Goal: Task Accomplishment & Management: Manage account settings

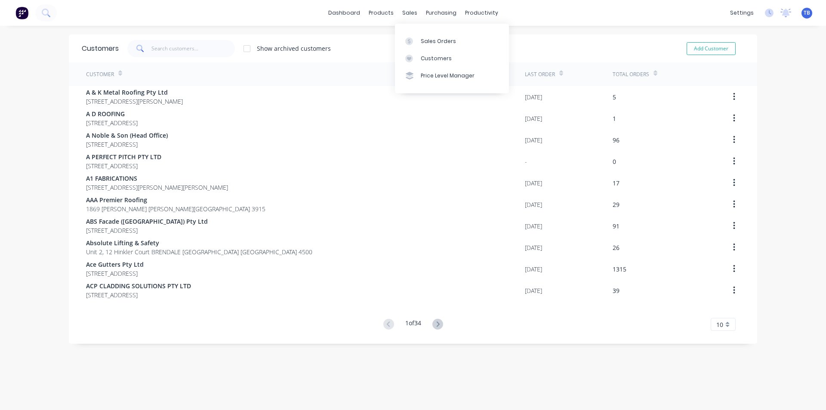
drag, startPoint x: 439, startPoint y: 57, endPoint x: 356, endPoint y: 74, distance: 85.3
click at [439, 57] on div "Customers" at bounding box center [436, 59] width 31 height 8
click at [198, 53] on input "text" at bounding box center [193, 48] width 84 height 17
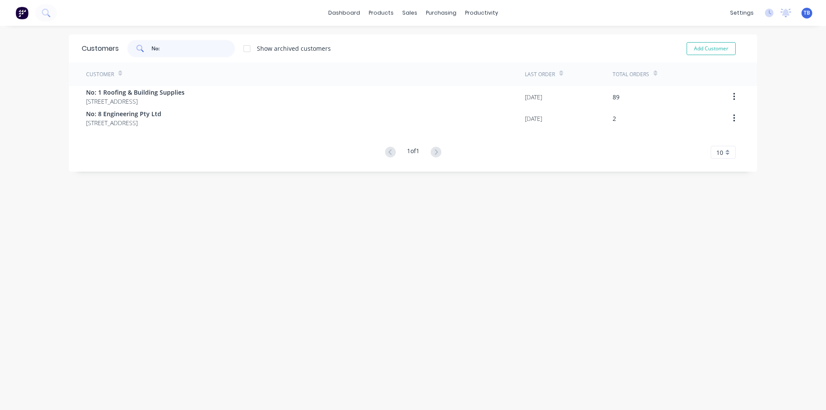
type input "No:"
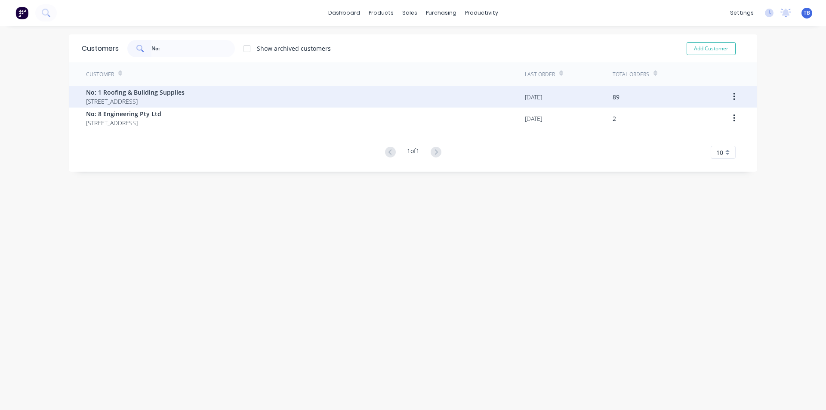
click at [163, 98] on span "1 Warraba Road NARRABEEN New South Wales Australia 2101" at bounding box center [135, 101] width 99 height 9
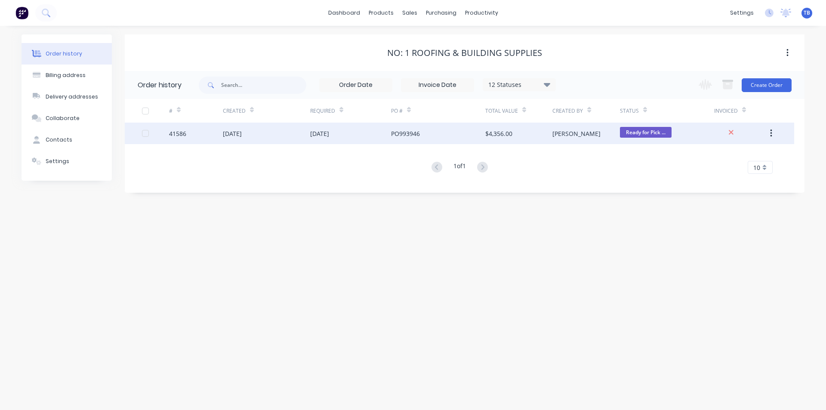
click at [329, 134] on div "[DATE]" at bounding box center [319, 133] width 19 height 9
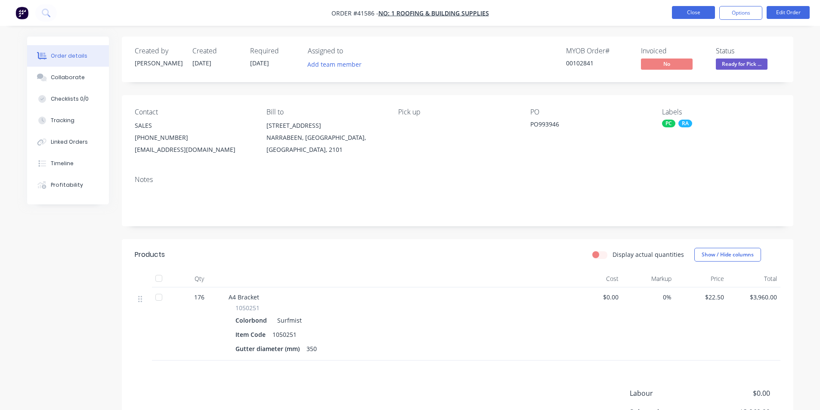
click at [691, 12] on button "Close" at bounding box center [693, 12] width 43 height 13
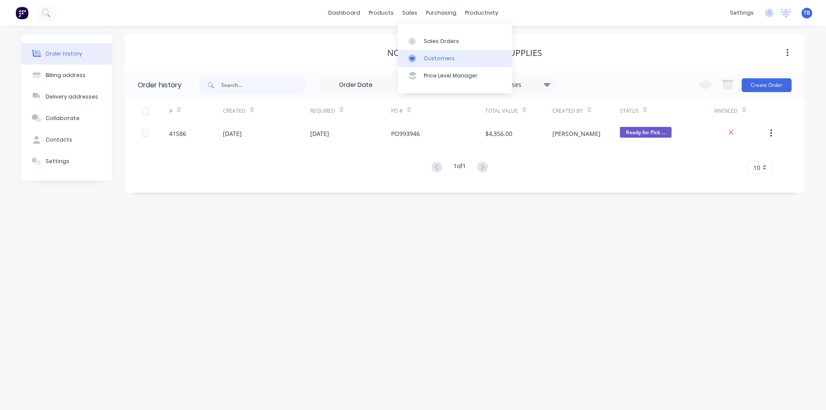
click at [432, 56] on div "Customers" at bounding box center [439, 59] width 31 height 8
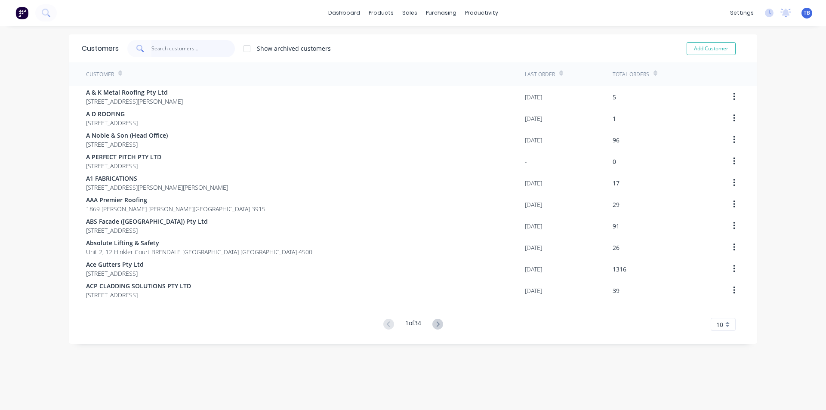
click at [179, 47] on input "text" at bounding box center [193, 48] width 84 height 17
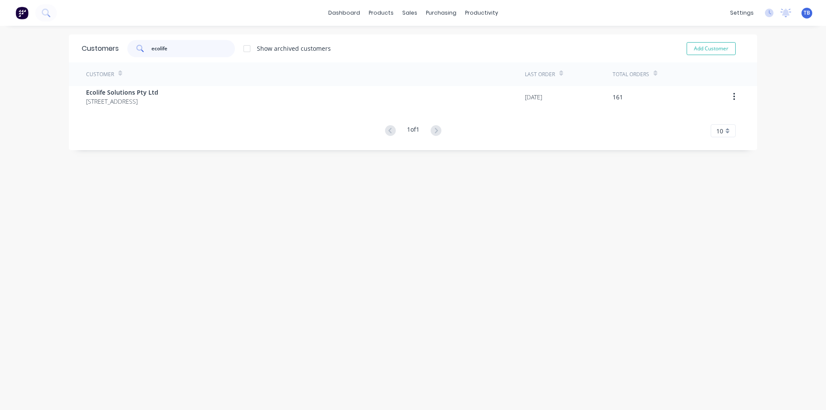
type input "ecolife"
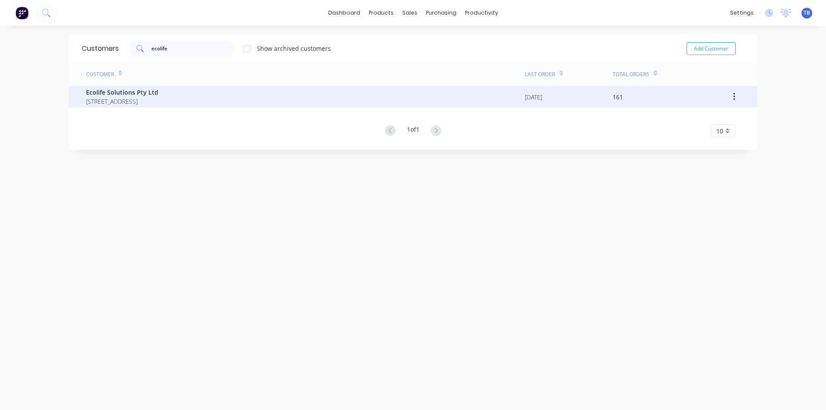
click at [115, 95] on span "Ecolife Solutions Pty Ltd" at bounding box center [122, 92] width 72 height 9
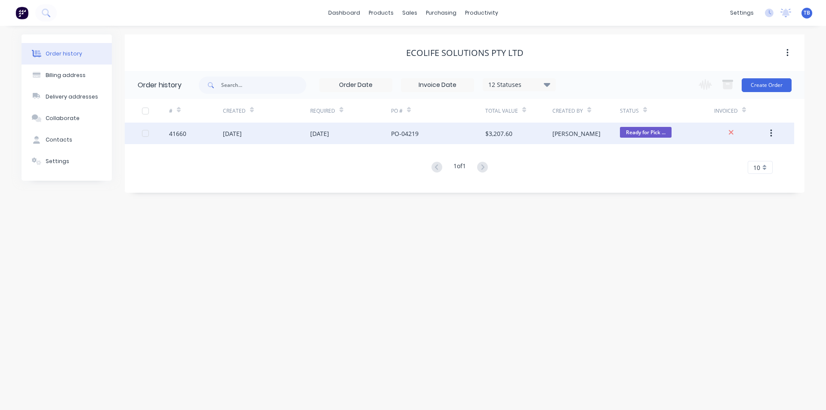
click at [445, 132] on div "PO-04219" at bounding box center [438, 134] width 94 height 22
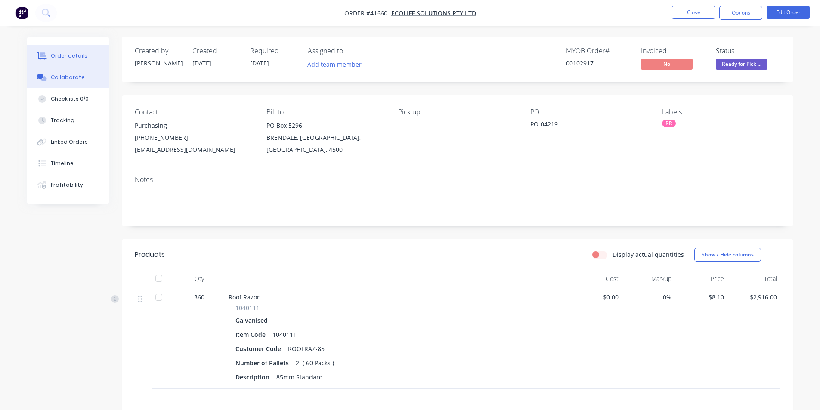
click at [65, 80] on div "Collaborate" at bounding box center [68, 78] width 34 height 8
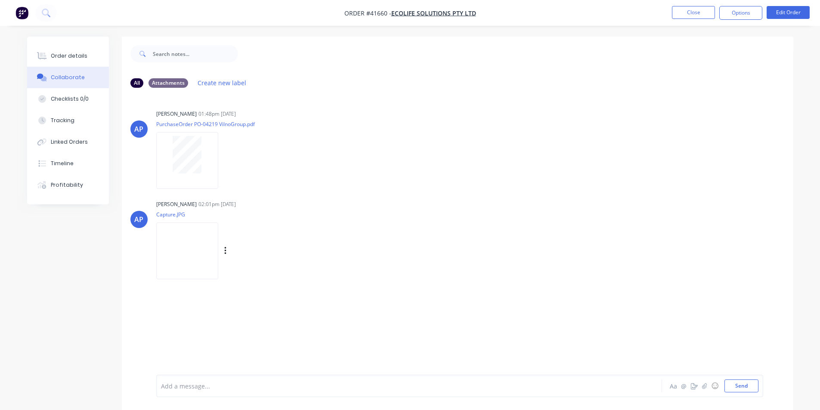
click at [210, 238] on img at bounding box center [187, 251] width 62 height 56
click at [695, 13] on button "Close" at bounding box center [693, 12] width 43 height 13
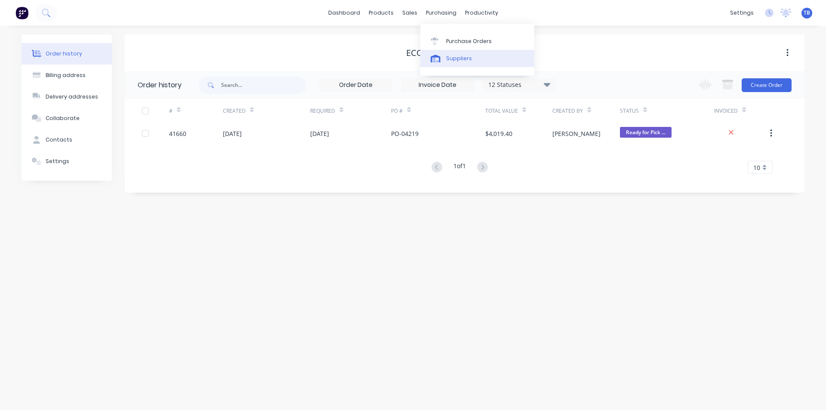
click at [457, 57] on div "Suppliers" at bounding box center [459, 59] width 26 height 8
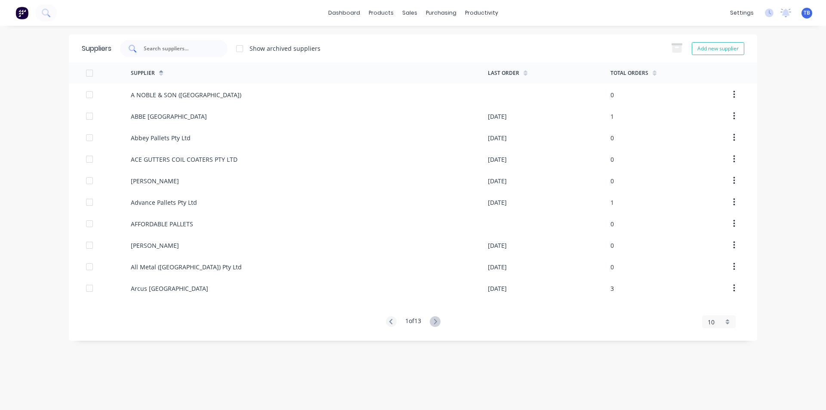
click at [191, 49] on input "text" at bounding box center [178, 48] width 71 height 9
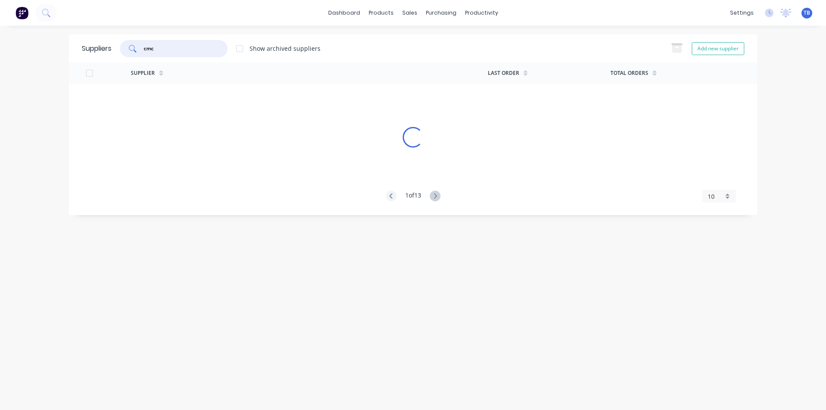
type input "cmc"
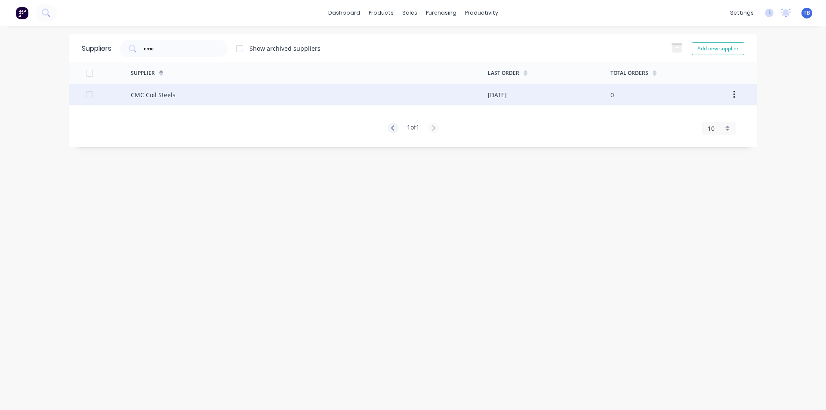
click at [223, 97] on div "CMC Coil Steels" at bounding box center [309, 95] width 357 height 22
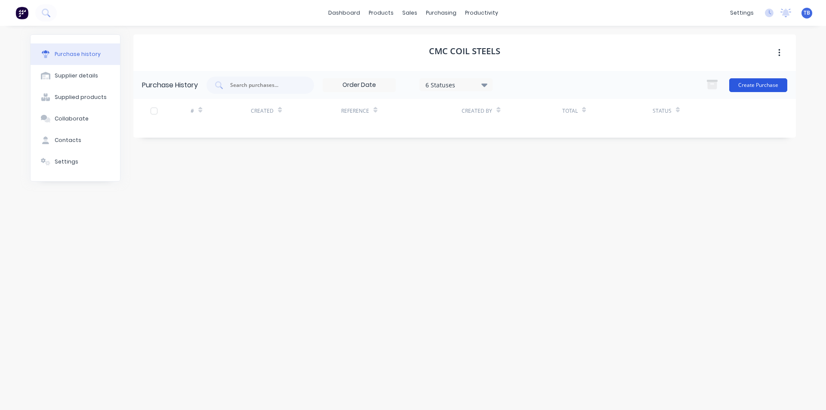
click at [761, 83] on button "Create Purchase" at bounding box center [759, 85] width 58 height 14
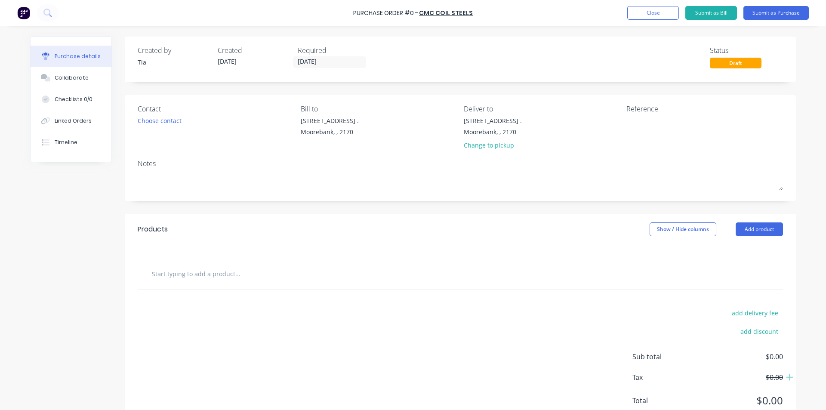
click at [298, 62] on input "[DATE]" at bounding box center [330, 62] width 72 height 11
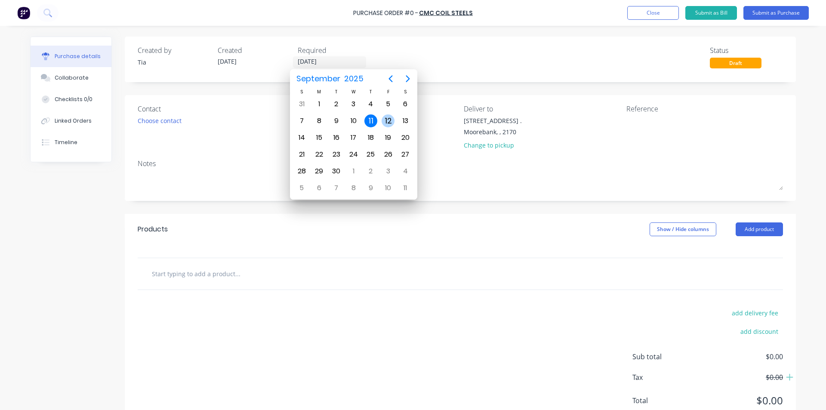
click at [386, 115] on div "12" at bounding box center [388, 120] width 13 height 13
type input "12/09/25"
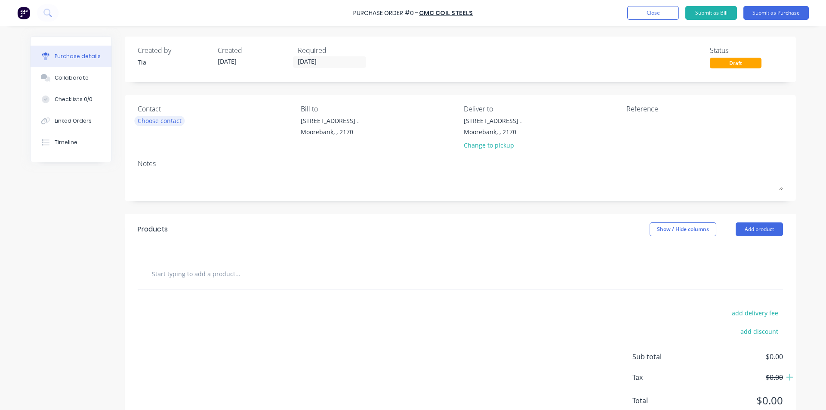
click at [162, 122] on div "Choose contact" at bounding box center [160, 120] width 44 height 9
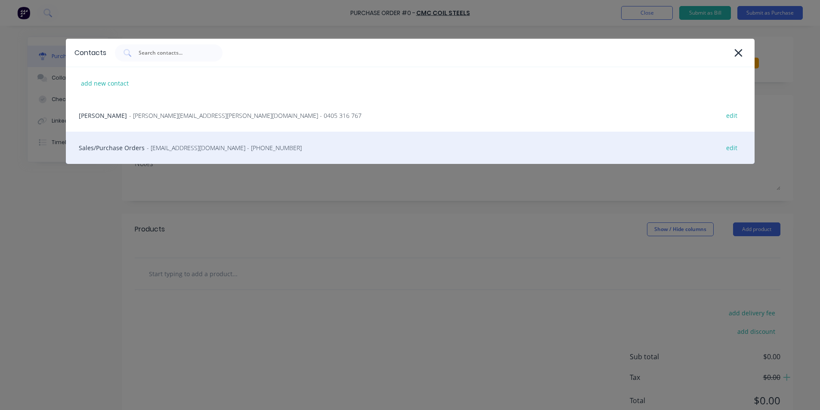
click at [127, 142] on div "Sales/Purchase Orders - nswsales@coilsteels.com.au - (02) 9670 8400 edit" at bounding box center [410, 148] width 689 height 32
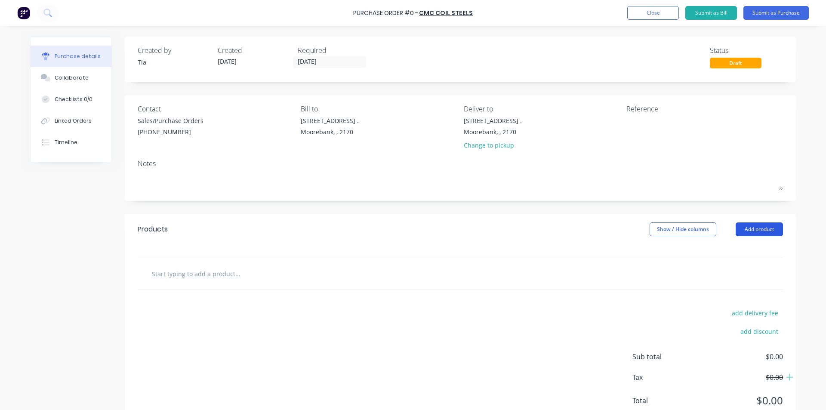
click at [761, 227] on button "Add product" at bounding box center [759, 230] width 47 height 14
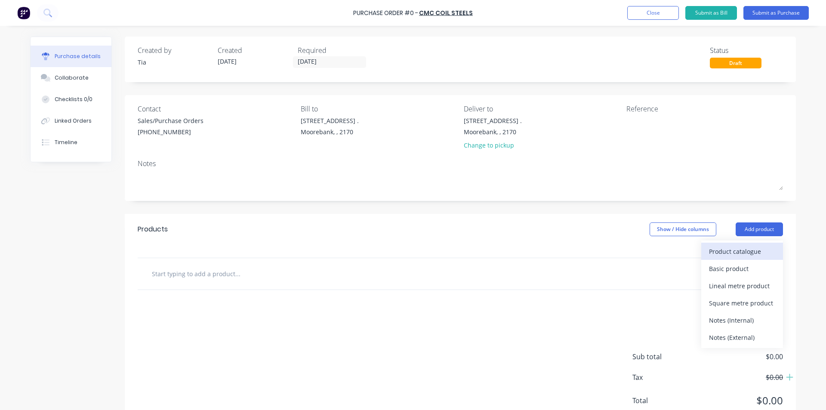
click at [750, 253] on div "Product catalogue" at bounding box center [742, 251] width 66 height 12
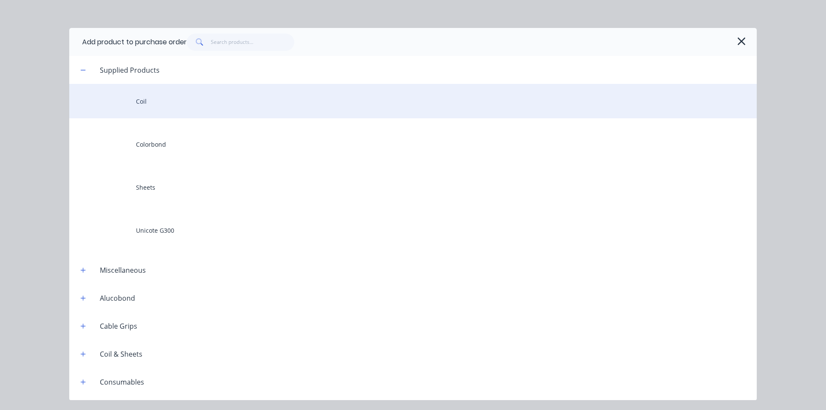
click at [143, 99] on div "Coil" at bounding box center [413, 101] width 688 height 34
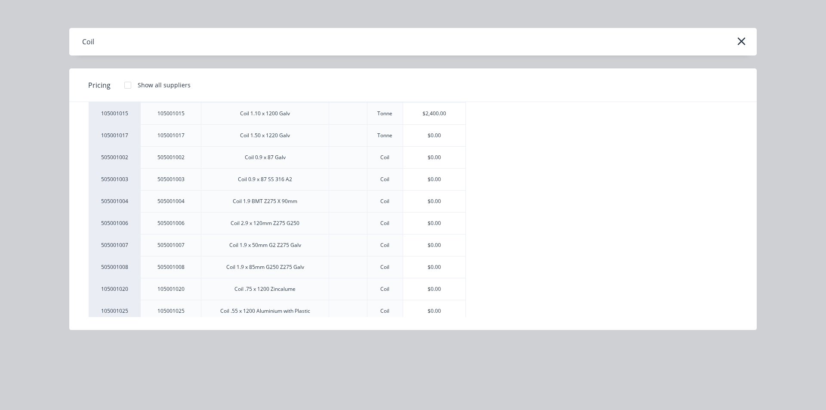
scroll to position [191, 0]
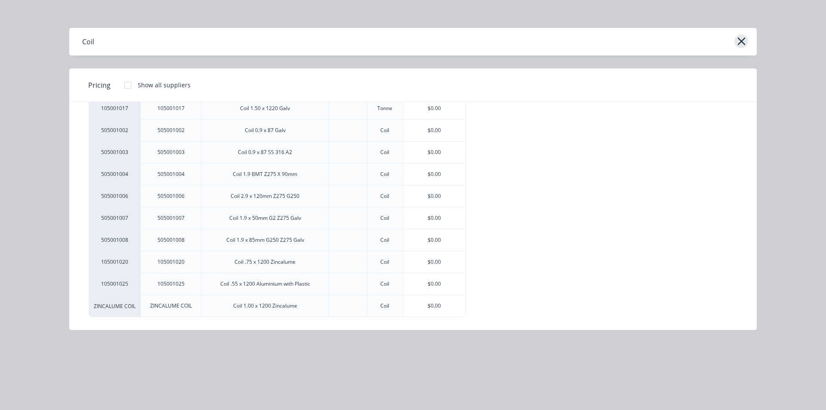
click at [742, 40] on icon "button" at bounding box center [742, 41] width 8 height 8
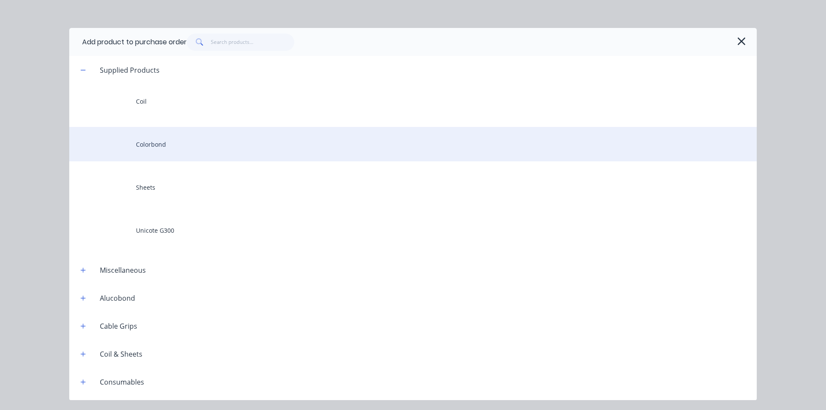
click at [149, 144] on div "Colorbond" at bounding box center [413, 144] width 688 height 34
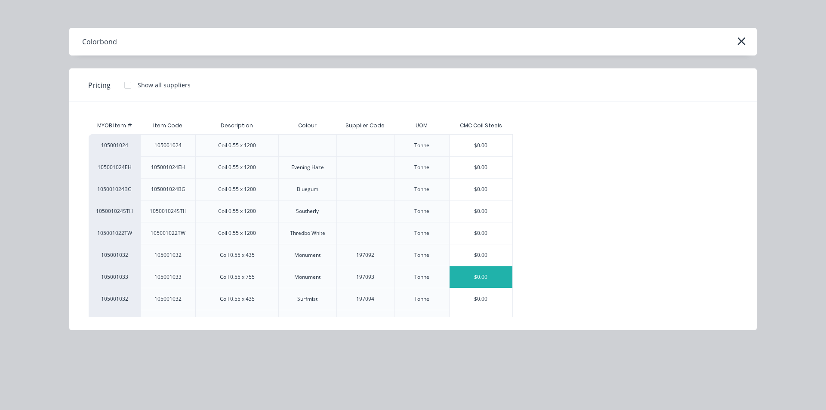
click at [496, 275] on div "$0.00" at bounding box center [481, 277] width 63 height 22
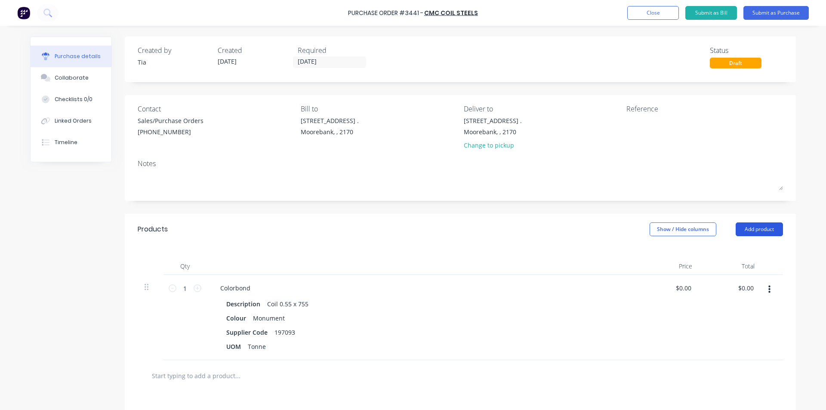
click at [756, 231] on button "Add product" at bounding box center [759, 230] width 47 height 14
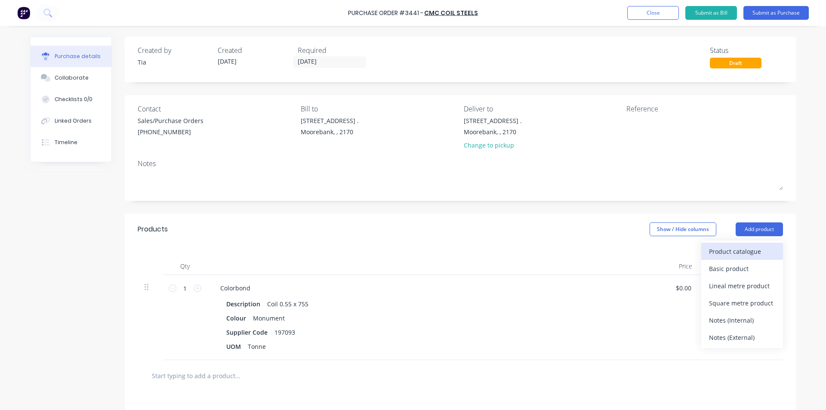
click at [745, 250] on div "Product catalogue" at bounding box center [742, 251] width 66 height 12
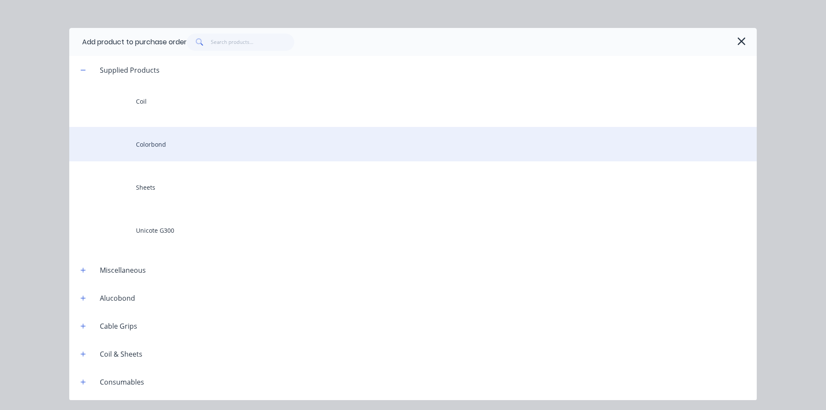
click at [164, 148] on div "Colorbond" at bounding box center [413, 144] width 688 height 34
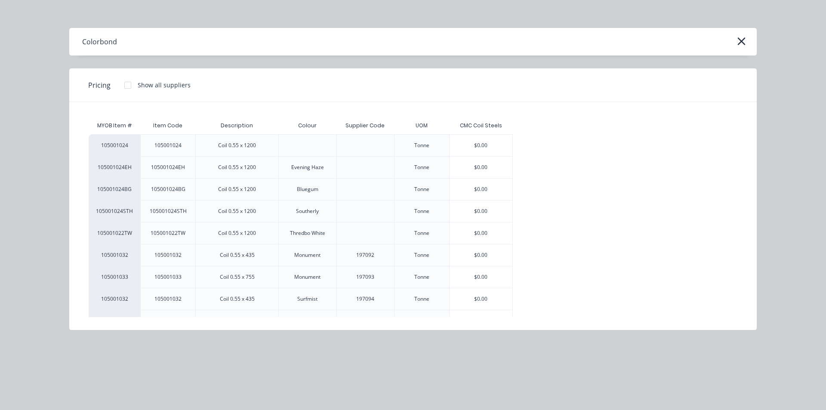
click at [488, 251] on div "$0.00" at bounding box center [481, 255] width 63 height 22
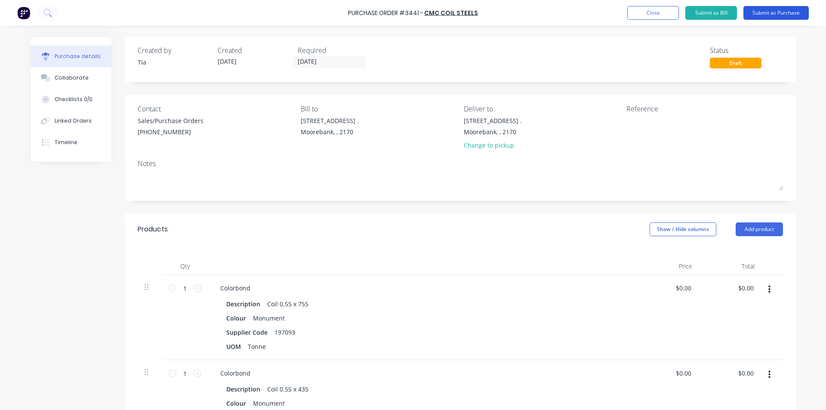
click at [766, 12] on button "Submit as Purchase" at bounding box center [776, 13] width 65 height 14
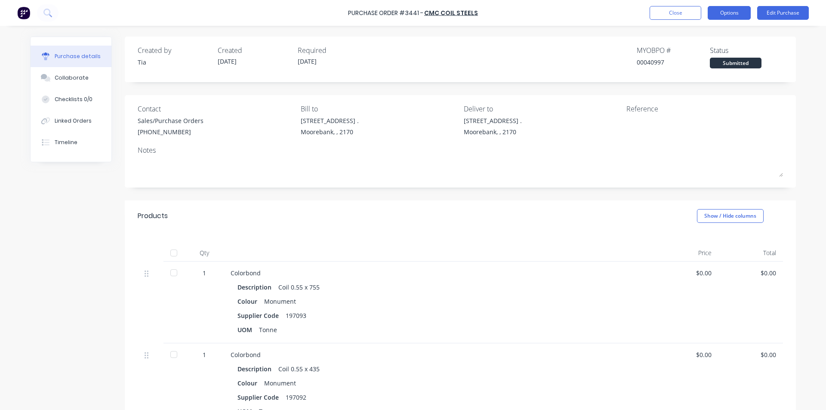
click at [723, 7] on button "Options" at bounding box center [729, 13] width 43 height 14
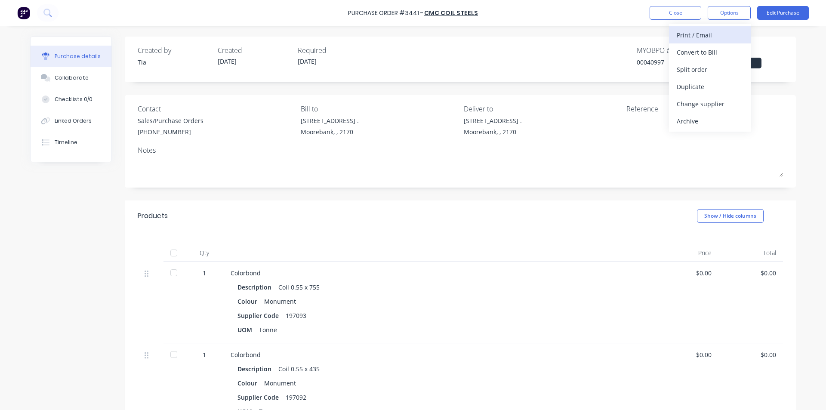
click at [713, 35] on div "Print / Email" at bounding box center [710, 35] width 66 height 12
click at [674, 117] on div "Purchase Order #3441 - CMC Coil Steels Close Options Back With pricing Without …" at bounding box center [413, 205] width 826 height 410
click at [708, 72] on div "Without pricing" at bounding box center [710, 69] width 66 height 12
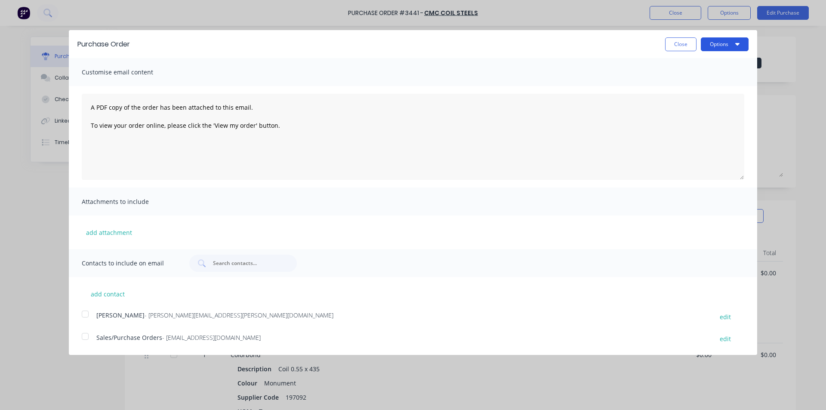
click at [717, 43] on button "Options" at bounding box center [725, 44] width 48 height 14
click at [85, 337] on div at bounding box center [85, 336] width 17 height 17
click at [716, 44] on button "Options" at bounding box center [725, 44] width 48 height 14
click at [685, 82] on div "Email" at bounding box center [708, 83] width 66 height 12
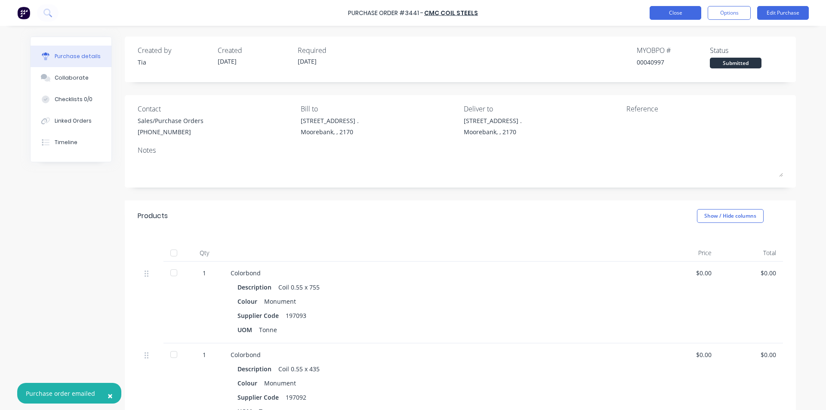
click at [678, 13] on button "Close" at bounding box center [676, 13] width 52 height 14
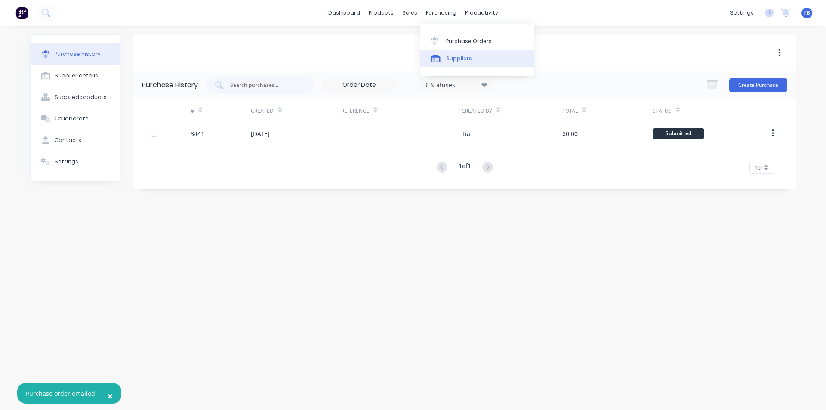
click at [464, 56] on div "Suppliers" at bounding box center [459, 59] width 26 height 8
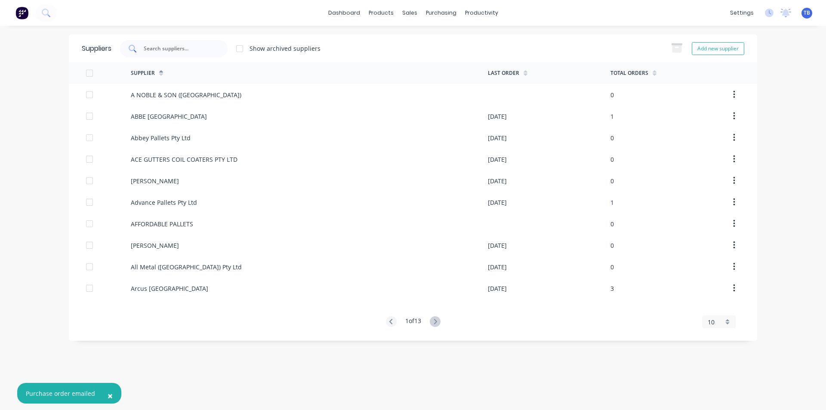
click at [203, 53] on div at bounding box center [174, 48] width 108 height 17
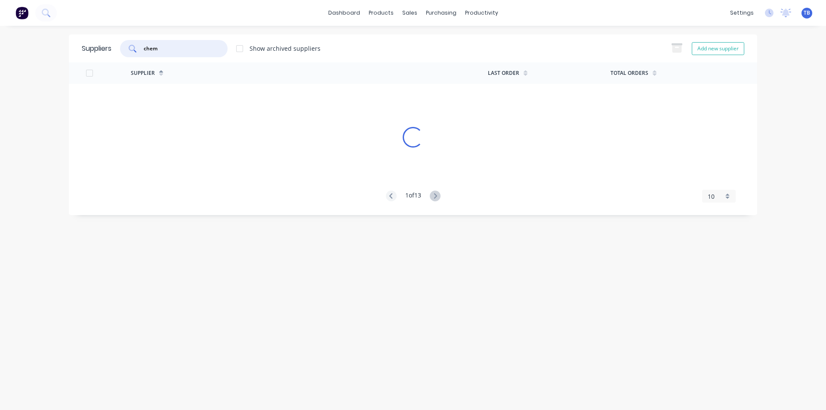
type input "chem"
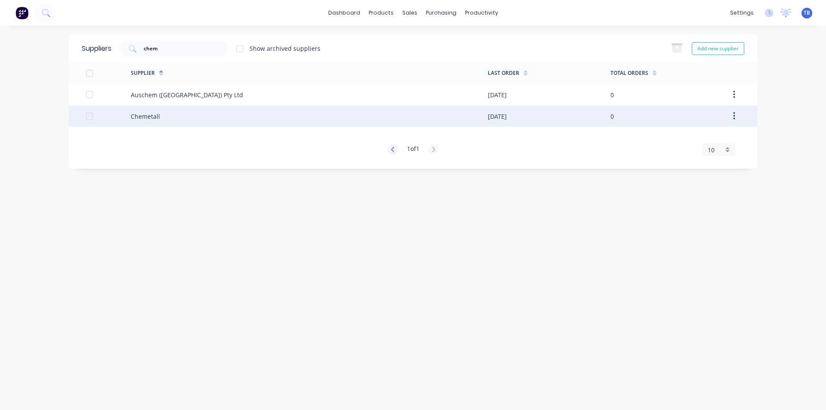
click at [151, 117] on div "Chemetall" at bounding box center [145, 116] width 29 height 9
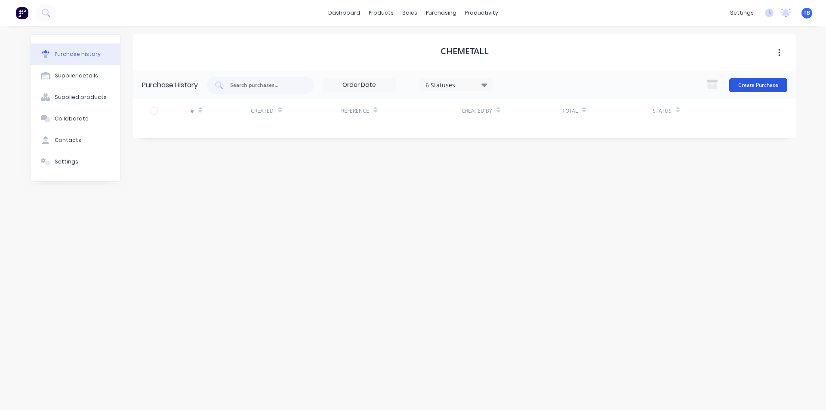
click at [764, 83] on button "Create Purchase" at bounding box center [759, 85] width 58 height 14
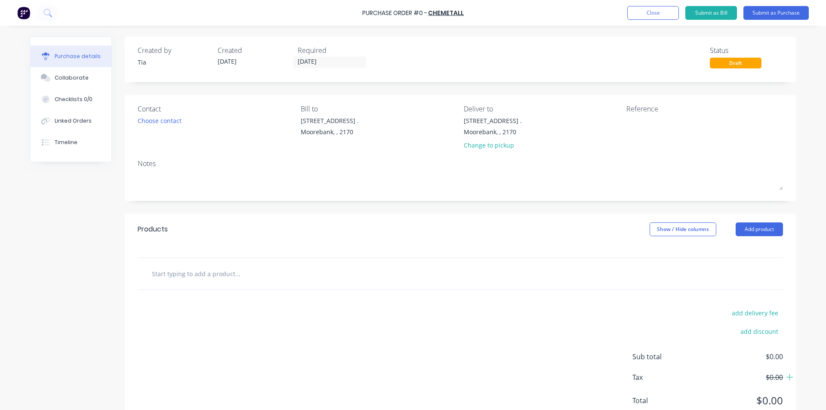
drag, startPoint x: 326, startPoint y: 64, endPoint x: 334, endPoint y: 74, distance: 12.8
click at [326, 64] on input "[DATE]" at bounding box center [330, 62] width 72 height 11
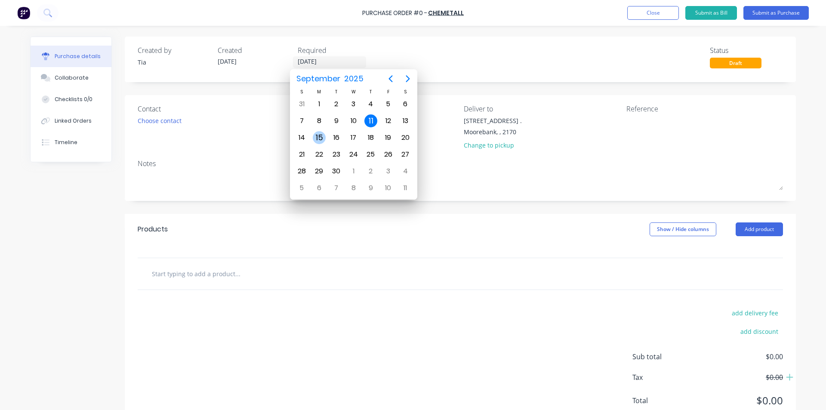
click at [320, 138] on div "15" at bounding box center [319, 137] width 13 height 13
type input "[DATE]"
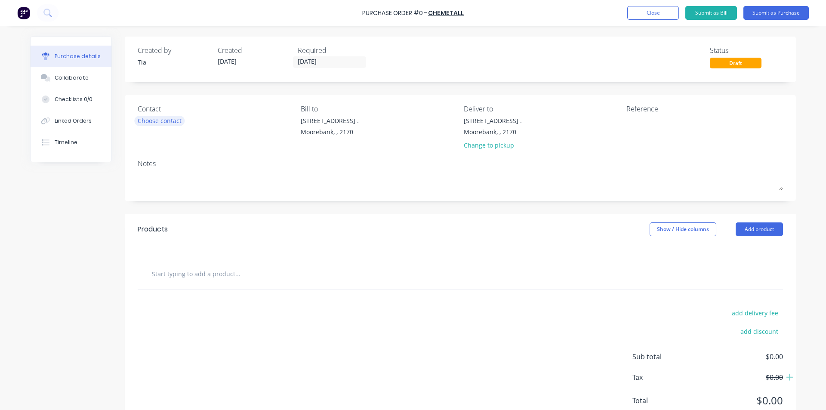
click at [172, 118] on div "Choose contact" at bounding box center [160, 120] width 44 height 9
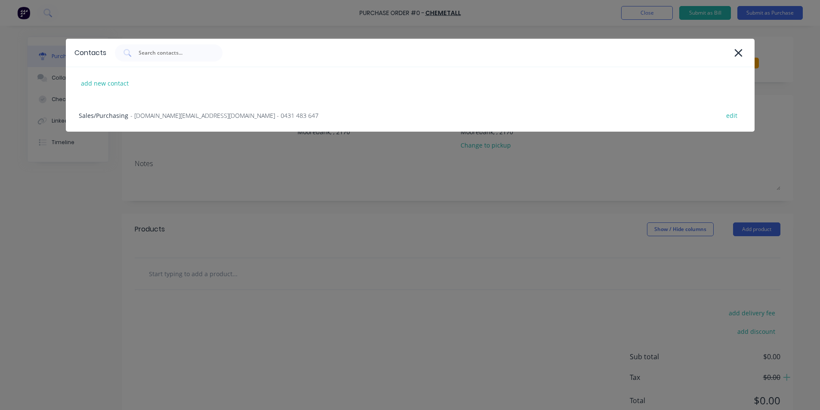
drag, startPoint x: 148, startPoint y: 113, endPoint x: 154, endPoint y: 112, distance: 5.6
click at [148, 112] on span "- customer.service.au@basf.com - 0431 483 647" at bounding box center [224, 115] width 188 height 9
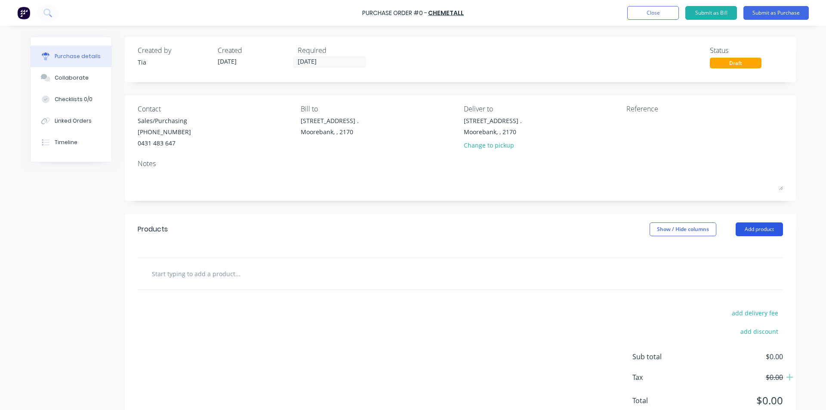
click at [756, 230] on button "Add product" at bounding box center [759, 230] width 47 height 14
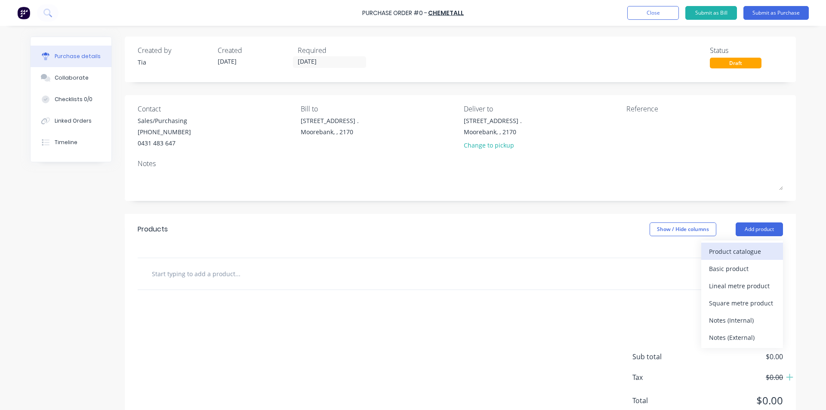
click at [742, 252] on div "Product catalogue" at bounding box center [742, 251] width 66 height 12
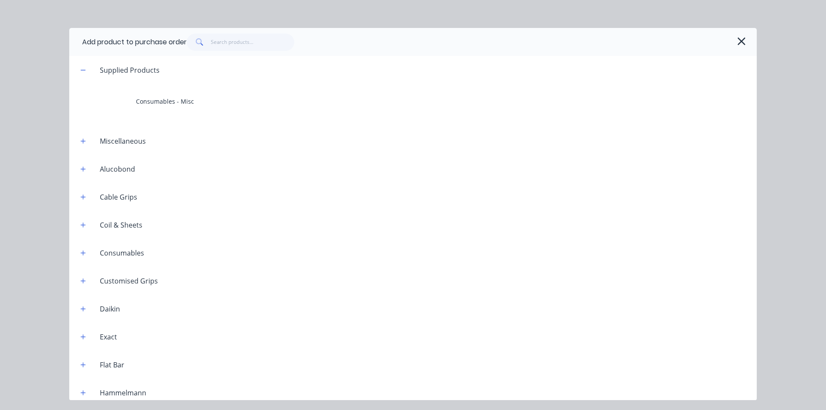
drag, startPoint x: 83, startPoint y: 254, endPoint x: 166, endPoint y: 248, distance: 82.9
click at [86, 254] on icon "button" at bounding box center [82, 253] width 5 height 6
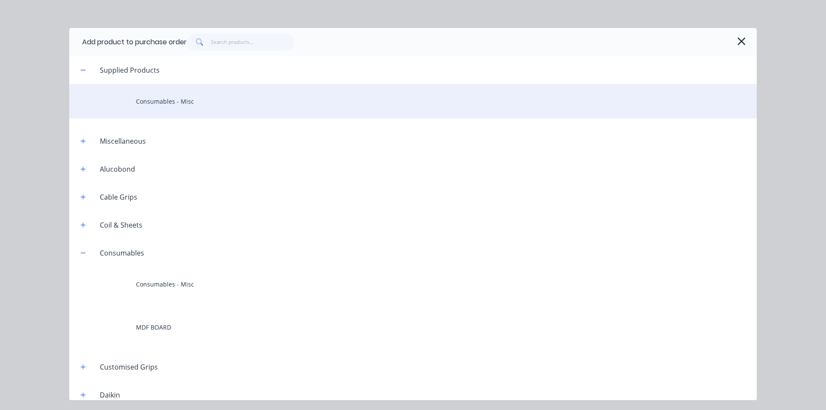
click at [186, 97] on div "Consumables - Misc" at bounding box center [413, 101] width 688 height 34
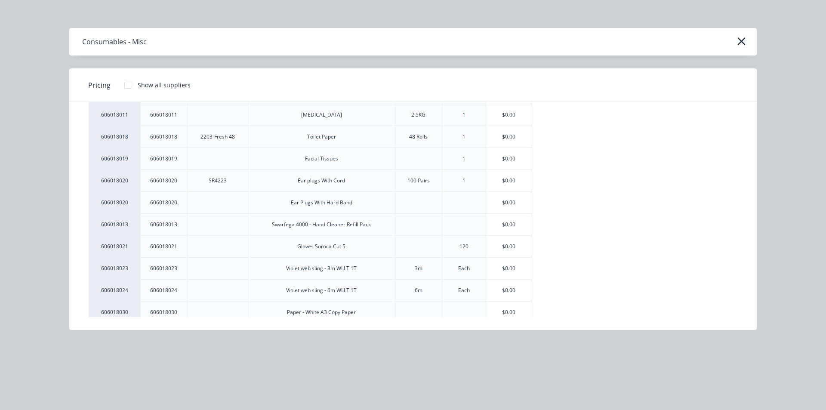
scroll to position [603, 0]
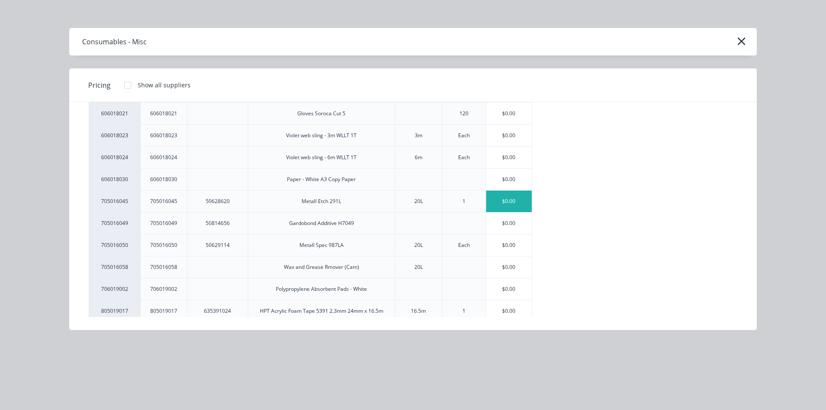
click at [517, 201] on div "$0.00" at bounding box center [509, 202] width 46 height 22
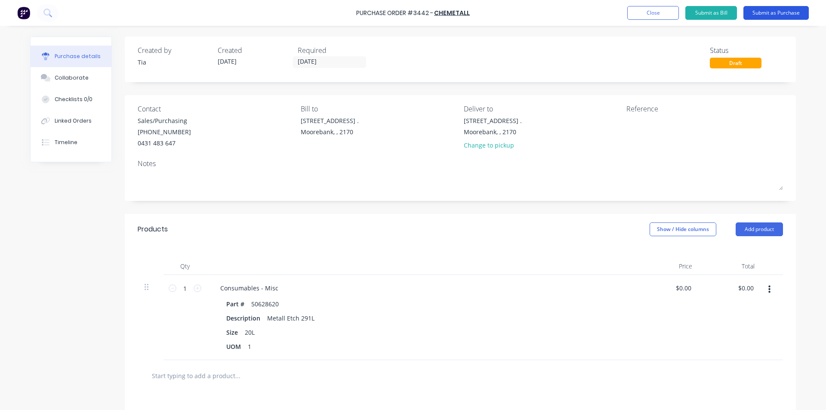
click at [781, 12] on button "Submit as Purchase" at bounding box center [776, 13] width 65 height 14
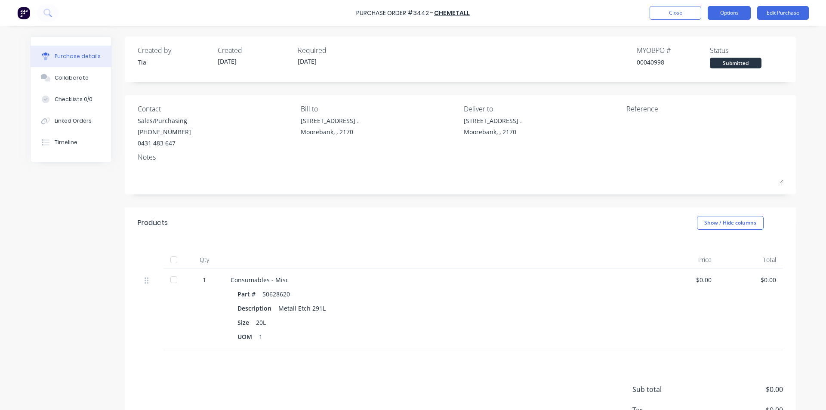
click at [734, 12] on button "Options" at bounding box center [729, 13] width 43 height 14
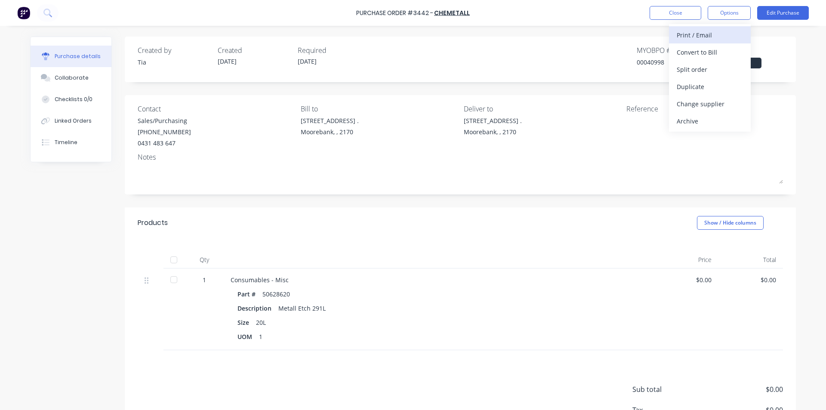
click at [714, 35] on div "Print / Email" at bounding box center [710, 35] width 66 height 12
click at [702, 70] on div "Without pricing" at bounding box center [710, 69] width 66 height 12
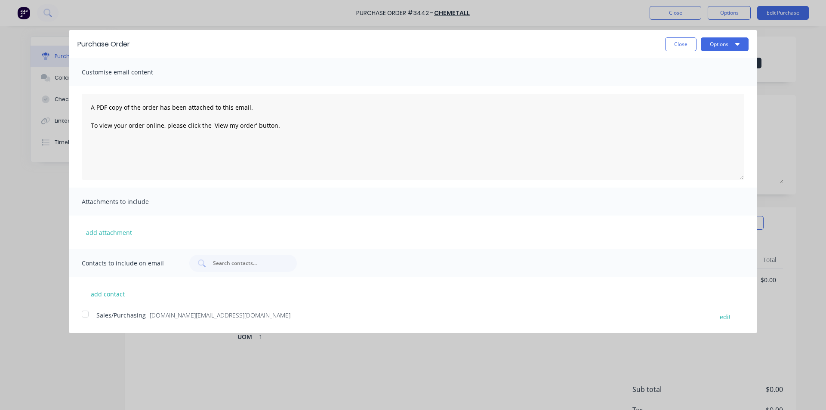
click at [88, 316] on div at bounding box center [85, 314] width 17 height 17
click at [714, 44] on button "Options" at bounding box center [725, 44] width 48 height 14
click at [689, 81] on div "Email" at bounding box center [708, 83] width 66 height 12
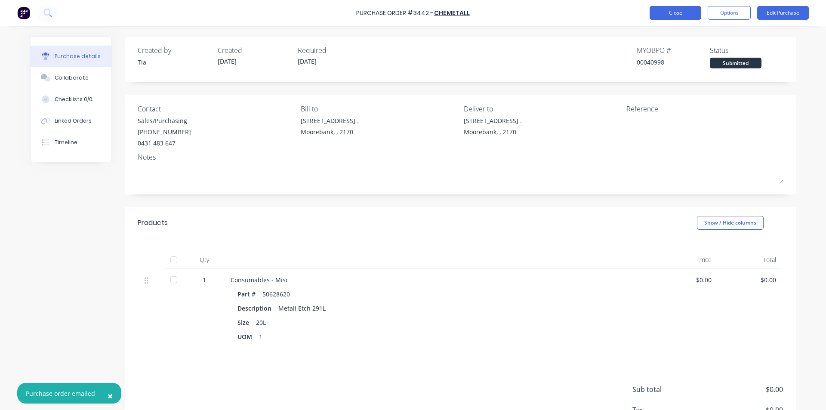
click at [677, 16] on button "Close" at bounding box center [676, 13] width 52 height 14
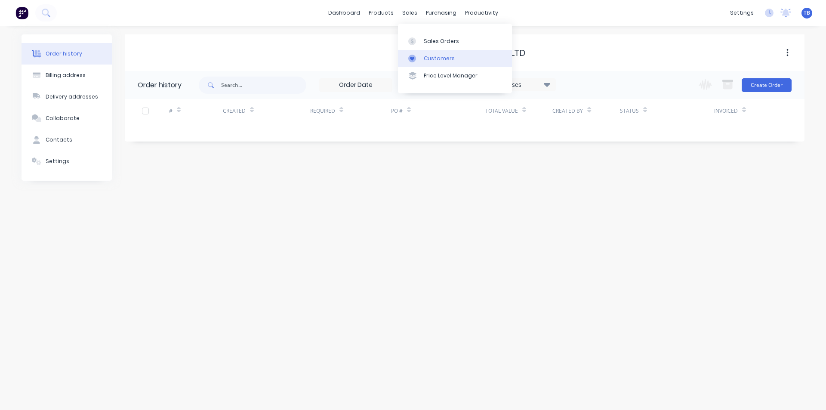
click at [439, 55] on div "Customers" at bounding box center [439, 59] width 31 height 8
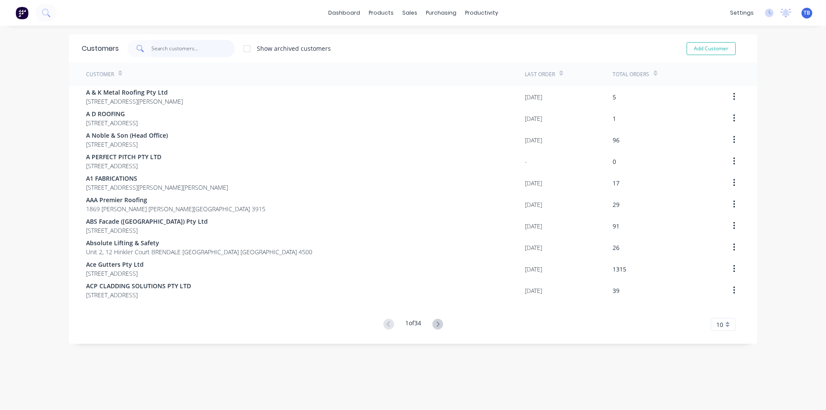
click at [194, 48] on input "text" at bounding box center [193, 48] width 84 height 17
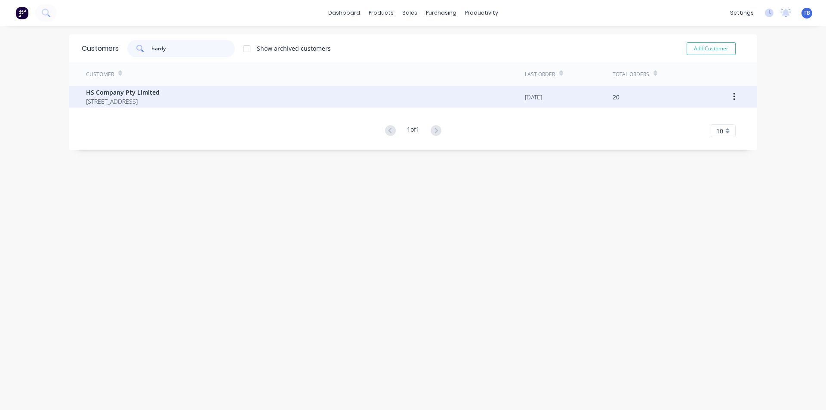
type input "hardy"
click at [126, 95] on span "HS Company Pty Limited" at bounding box center [123, 92] width 74 height 9
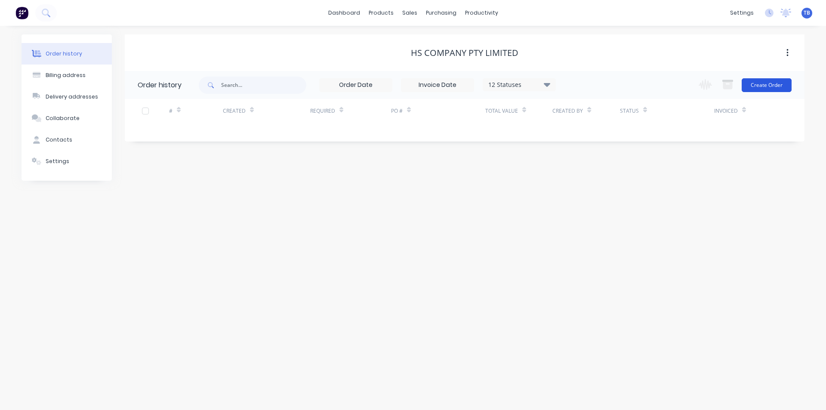
click at [769, 82] on button "Create Order" at bounding box center [767, 85] width 50 height 14
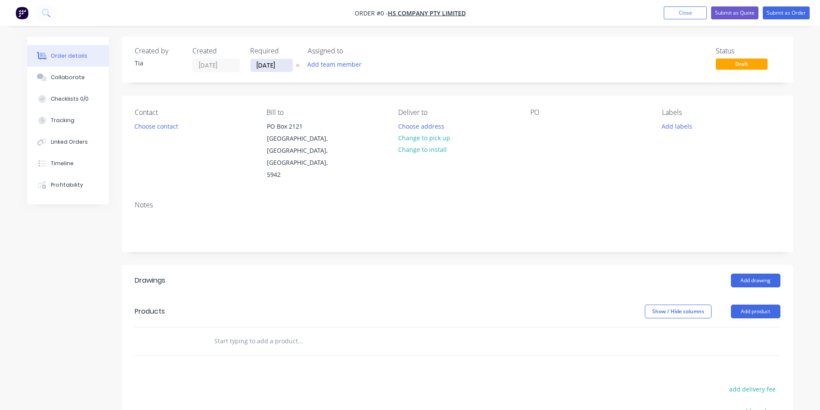
click at [271, 68] on input "[DATE]" at bounding box center [271, 65] width 42 height 13
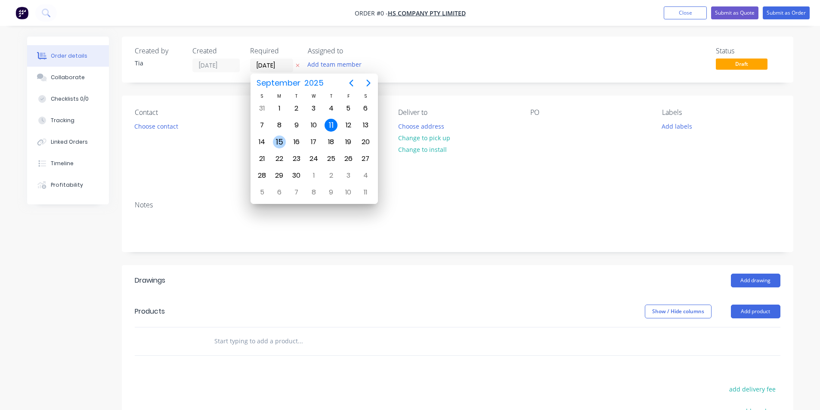
click at [279, 139] on div "15" at bounding box center [279, 142] width 13 height 13
type input "[DATE]"
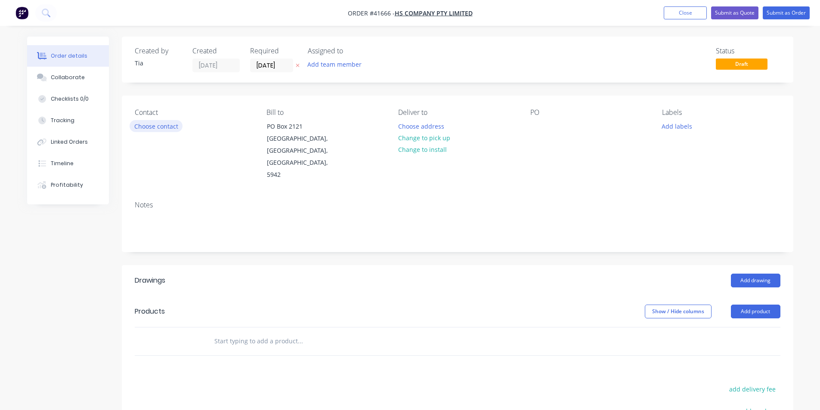
click at [146, 129] on button "Choose contact" at bounding box center [156, 126] width 53 height 12
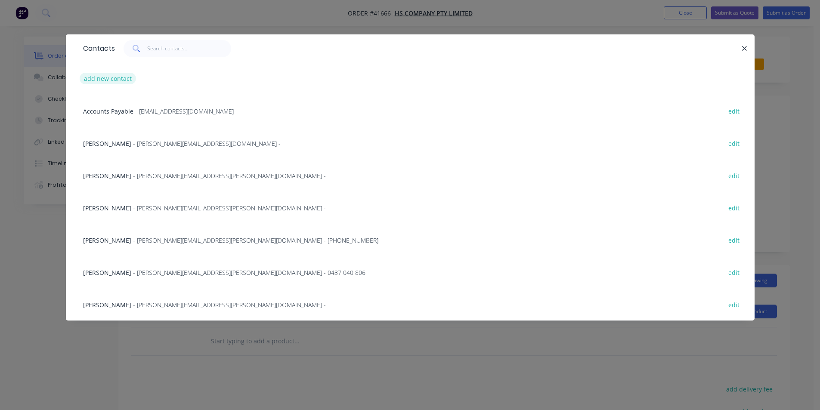
click at [97, 76] on button "add new contact" at bounding box center [108, 79] width 57 height 12
select select "AU"
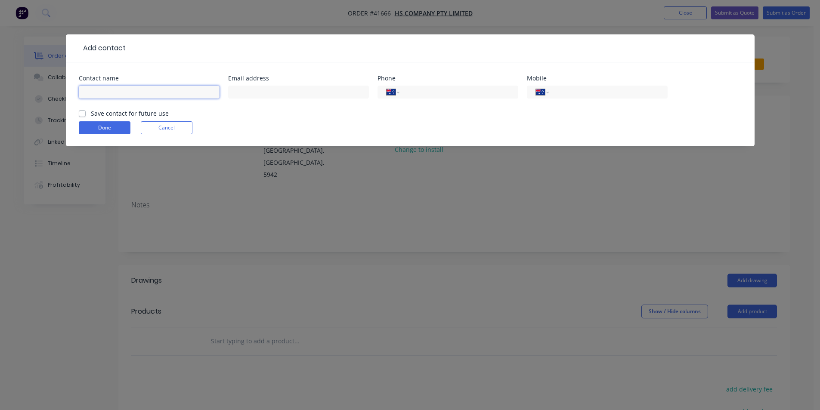
click at [138, 90] on input "text" at bounding box center [149, 92] width 141 height 13
type input "[PERSON_NAME]"
click at [323, 96] on input "text" at bounding box center [298, 92] width 141 height 13
paste input "[PERSON_NAME][EMAIL_ADDRESS][PERSON_NAME][DOMAIN_NAME]"
type input "[PERSON_NAME][EMAIL_ADDRESS][PERSON_NAME][DOMAIN_NAME]"
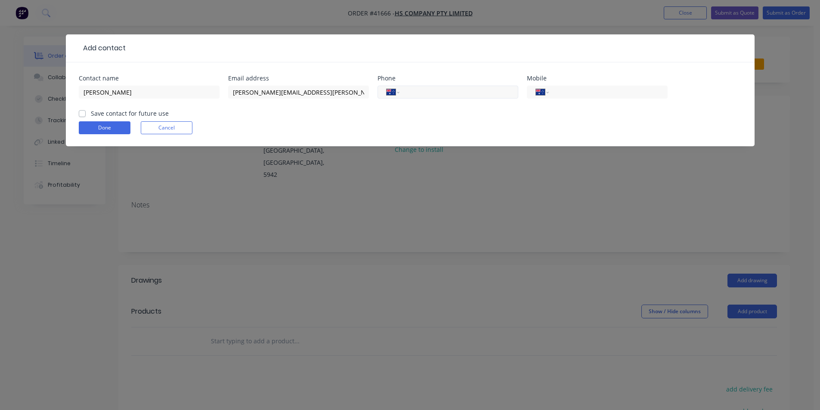
click at [434, 93] on input "tel" at bounding box center [456, 92] width 103 height 10
type input "[PHONE_NUMBER]"
click at [581, 93] on input "tel" at bounding box center [606, 92] width 103 height 10
type input "0437 927 356"
click at [91, 114] on label "Save contact for future use" at bounding box center [130, 113] width 78 height 9
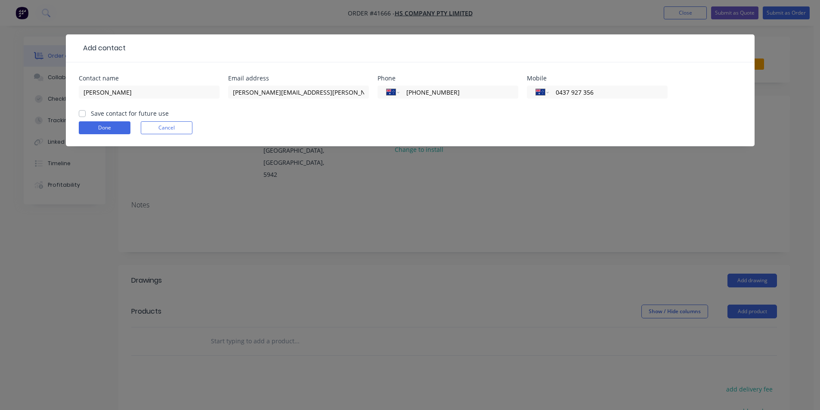
click at [83, 114] on input "Save contact for future use" at bounding box center [82, 113] width 7 height 8
checkbox input "true"
click at [101, 131] on button "Done" at bounding box center [105, 127] width 52 height 13
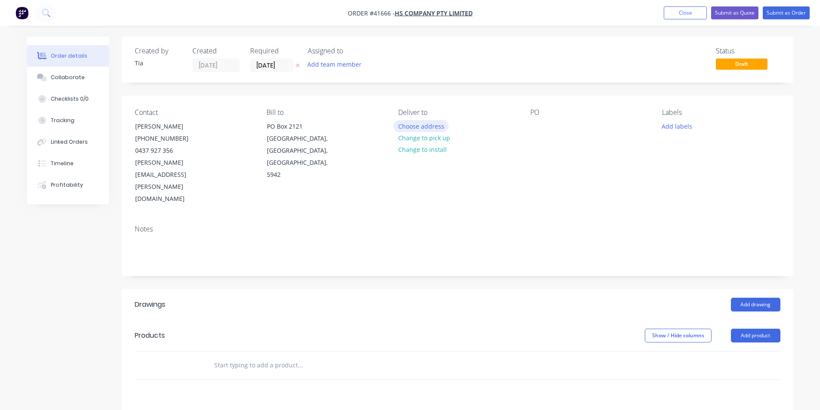
click at [430, 127] on button "Choose address" at bounding box center [420, 126] width 55 height 12
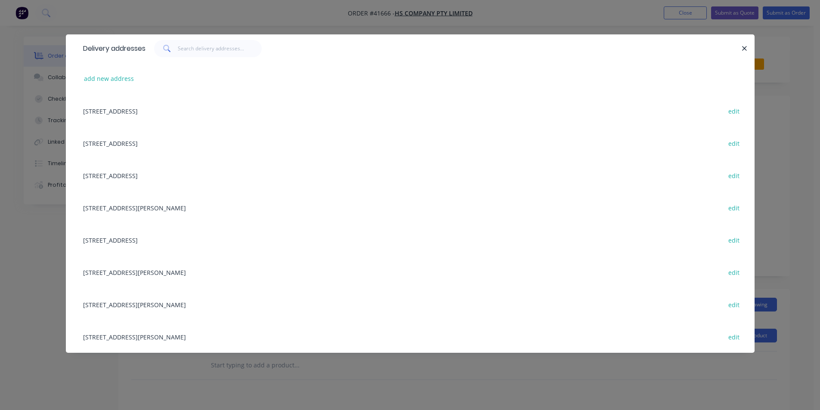
click at [153, 143] on div "[STREET_ADDRESS]" at bounding box center [410, 143] width 663 height 32
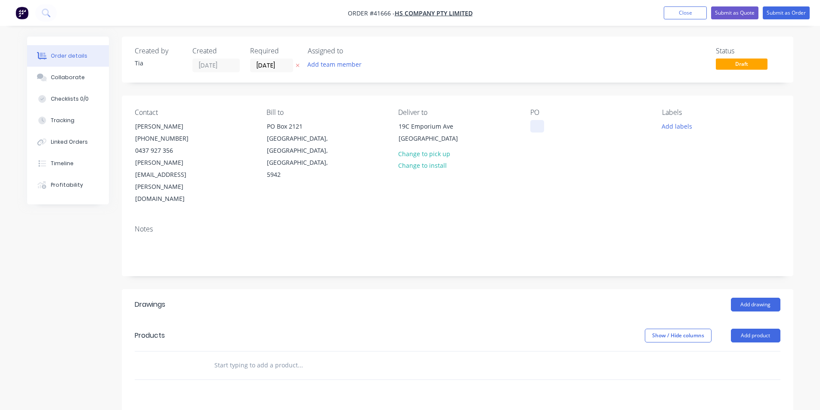
click at [538, 130] on div at bounding box center [537, 126] width 14 height 12
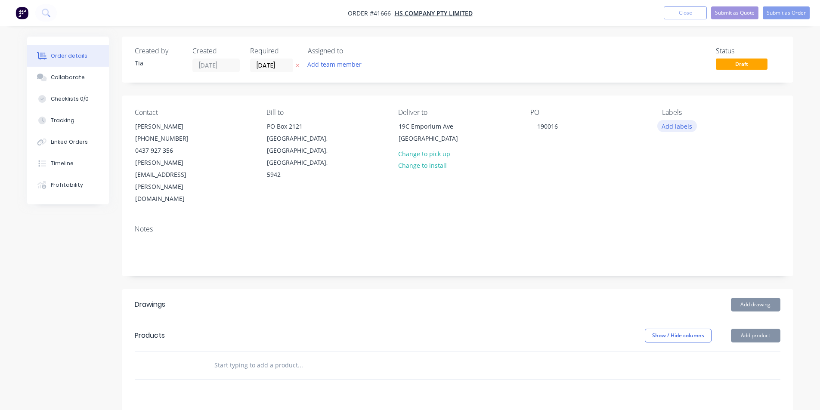
click at [681, 124] on button "Add labels" at bounding box center [677, 126] width 40 height 12
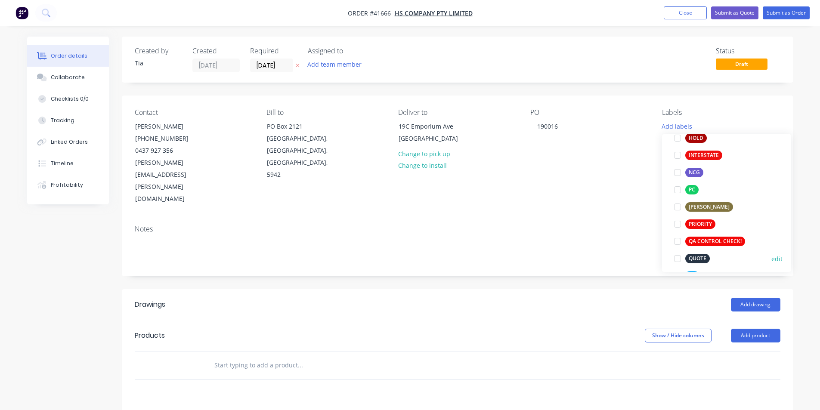
scroll to position [146, 0]
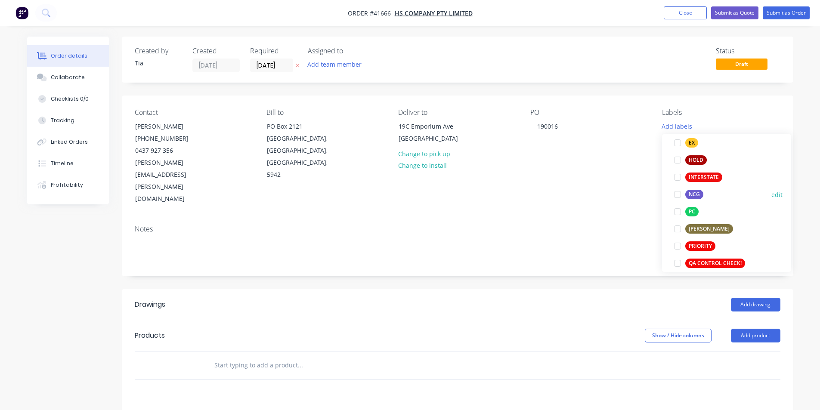
click at [678, 196] on div at bounding box center [677, 194] width 17 height 17
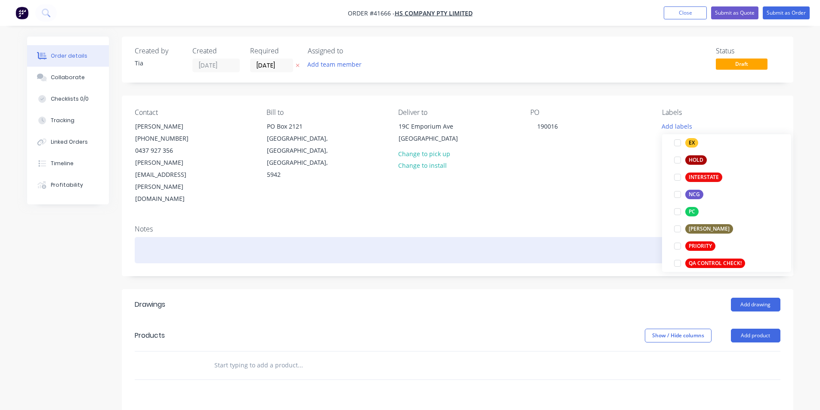
scroll to position [9, 0]
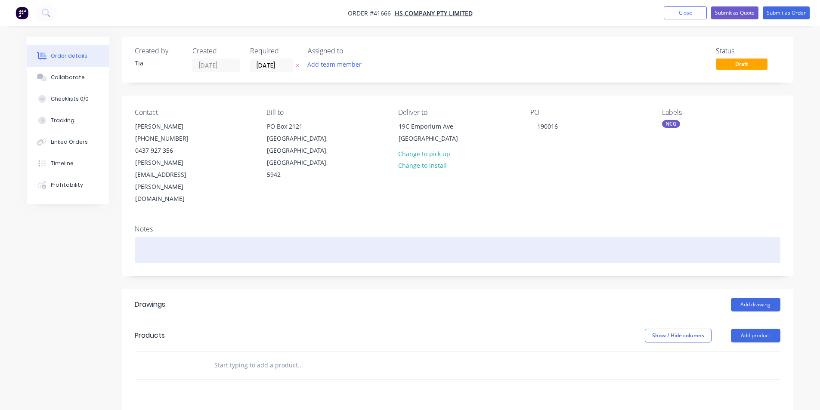
click at [628, 237] on div at bounding box center [458, 250] width 646 height 26
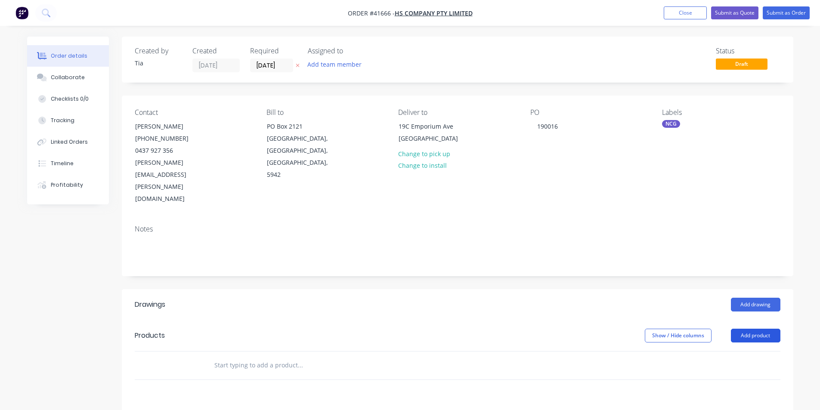
click at [751, 329] on button "Add product" at bounding box center [755, 336] width 49 height 14
click at [739, 351] on div "Product catalogue" at bounding box center [739, 357] width 66 height 12
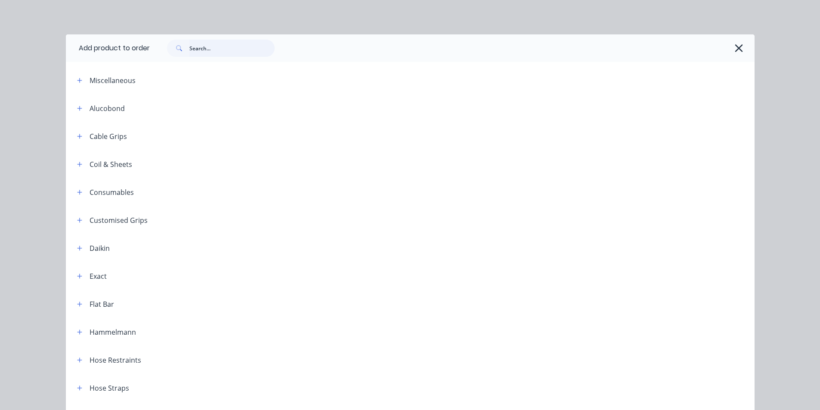
click at [232, 51] on input "text" at bounding box center [231, 48] width 85 height 17
type input "hose"
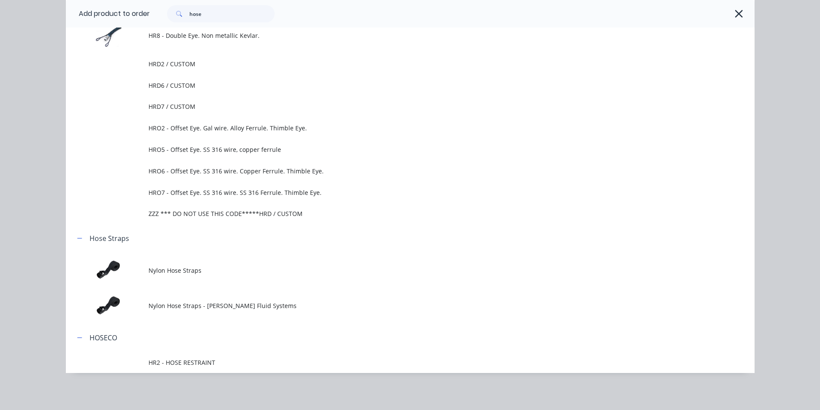
scroll to position [319, 0]
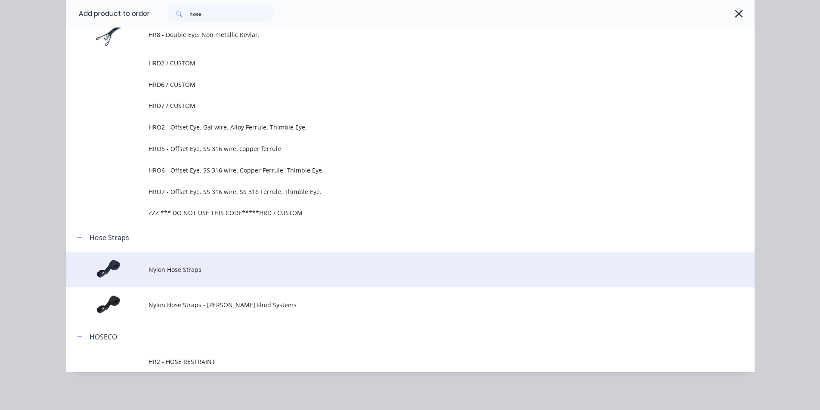
click at [191, 270] on span "Nylon Hose Straps" at bounding box center [390, 269] width 485 height 9
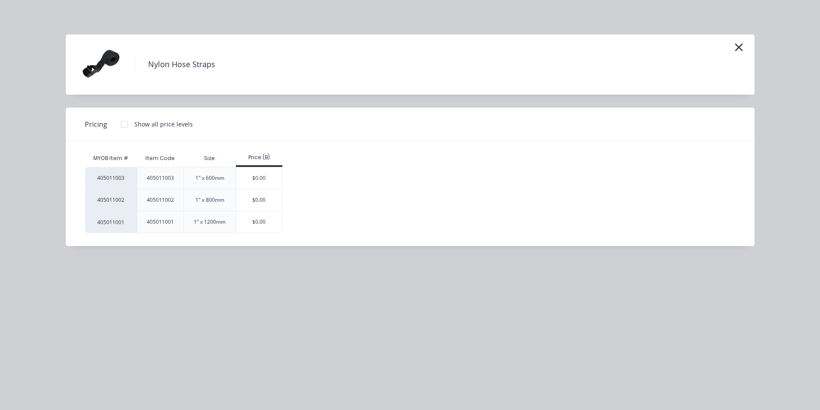
click at [255, 199] on div "$0.00" at bounding box center [259, 200] width 46 height 22
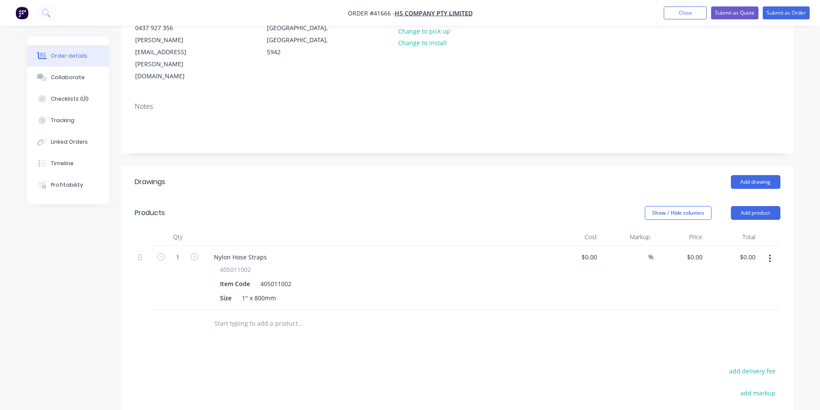
scroll to position [129, 0]
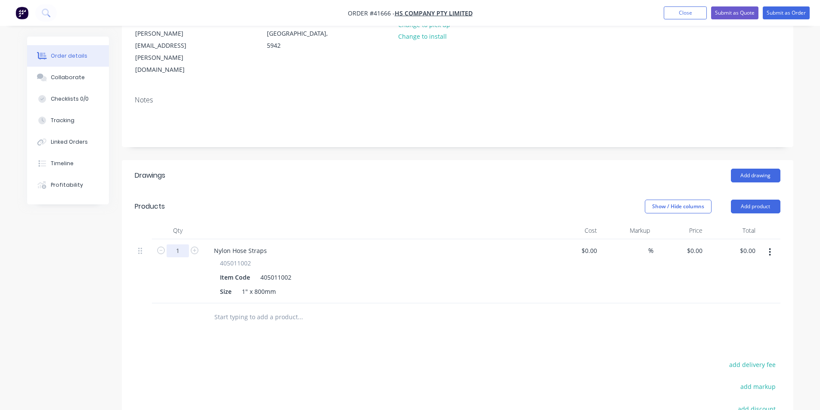
click at [181, 244] on input "1" at bounding box center [178, 250] width 22 height 13
type input "100"
click at [697, 244] on input "0" at bounding box center [696, 250] width 20 height 12
type input "$2.00"
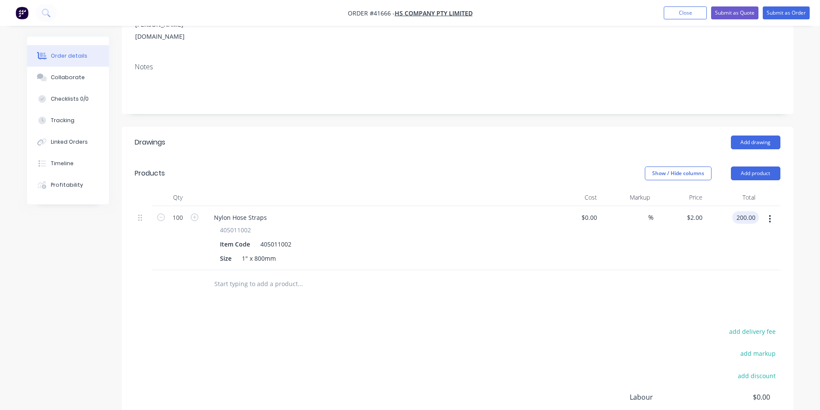
scroll to position [86, 0]
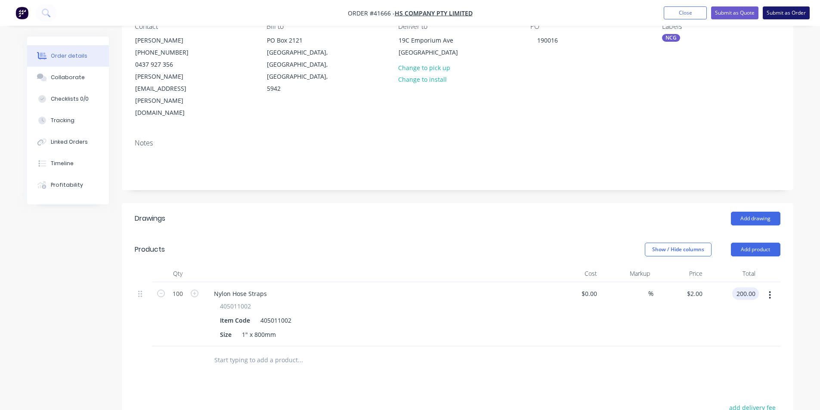
type input "$200.00"
click at [76, 77] on div "Collaborate" at bounding box center [68, 78] width 34 height 8
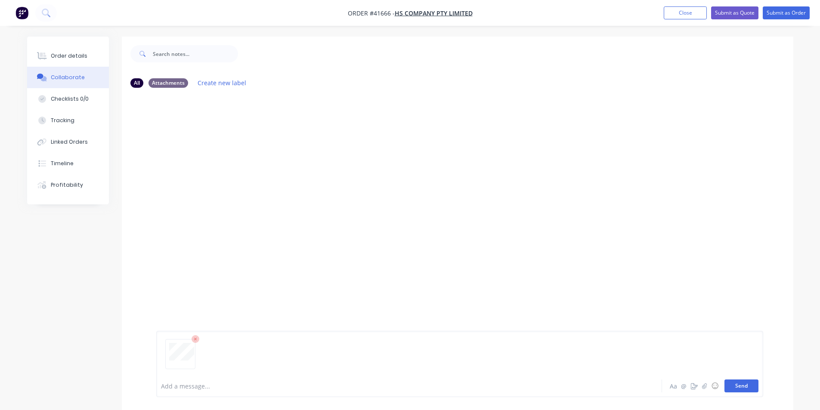
click at [744, 386] on button "Send" at bounding box center [741, 386] width 34 height 13
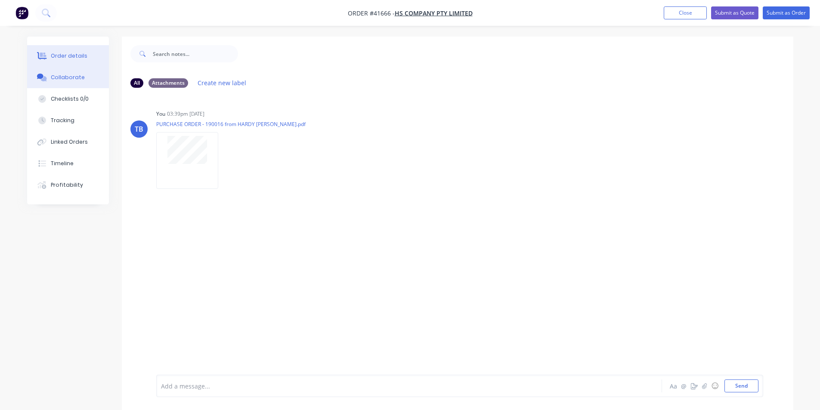
click at [70, 57] on div "Order details" at bounding box center [69, 56] width 37 height 8
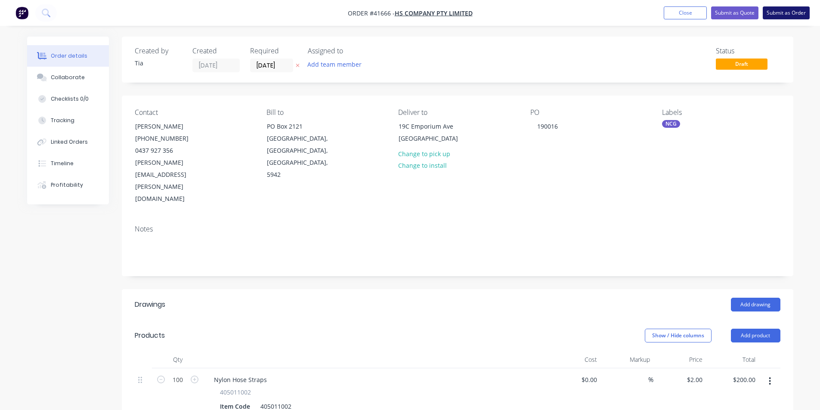
click at [790, 10] on button "Submit as Order" at bounding box center [786, 12] width 47 height 13
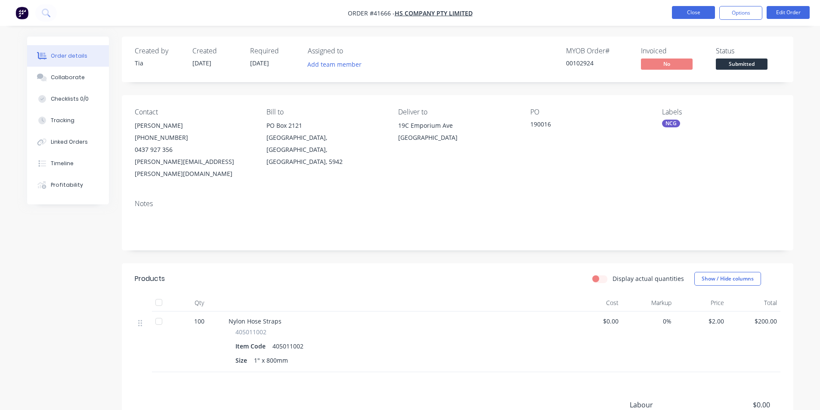
click at [702, 11] on button "Close" at bounding box center [693, 12] width 43 height 13
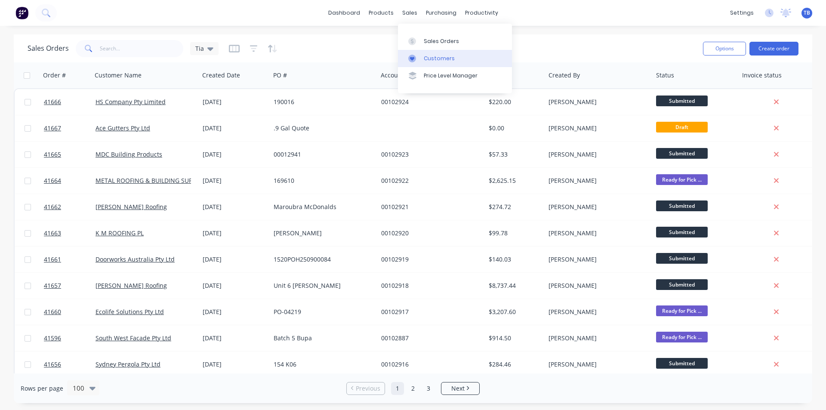
click at [428, 58] on div "Customers" at bounding box center [439, 59] width 31 height 8
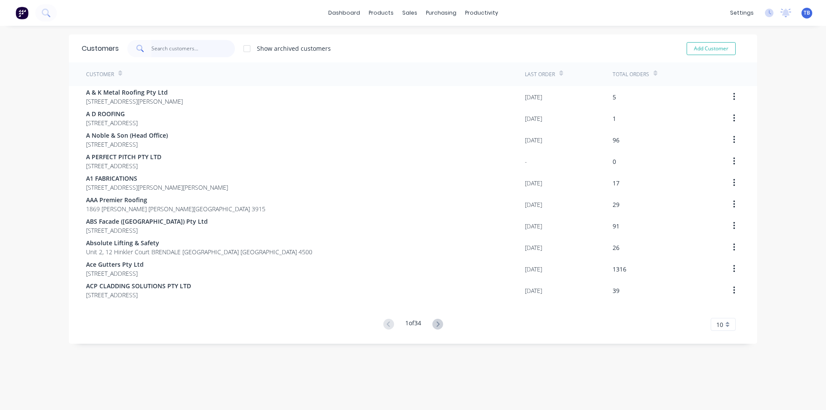
click at [176, 47] on input "text" at bounding box center [193, 48] width 84 height 17
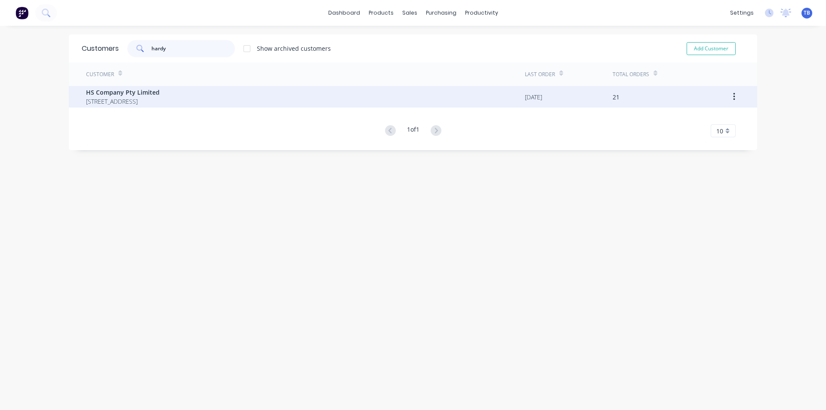
type input "hardy"
click at [105, 97] on span "[STREET_ADDRESS]" at bounding box center [123, 101] width 74 height 9
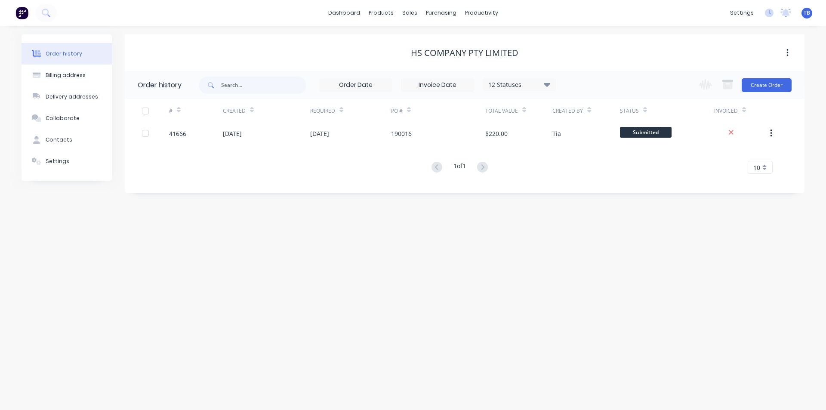
click at [550, 81] on icon at bounding box center [547, 84] width 6 height 10
drag, startPoint x: 575, startPoint y: 190, endPoint x: 637, endPoint y: 204, distance: 63.2
click at [591, 184] on label at bounding box center [591, 184] width 0 height 0
click at [591, 190] on input "checkbox" at bounding box center [594, 188] width 7 height 8
checkbox input "true"
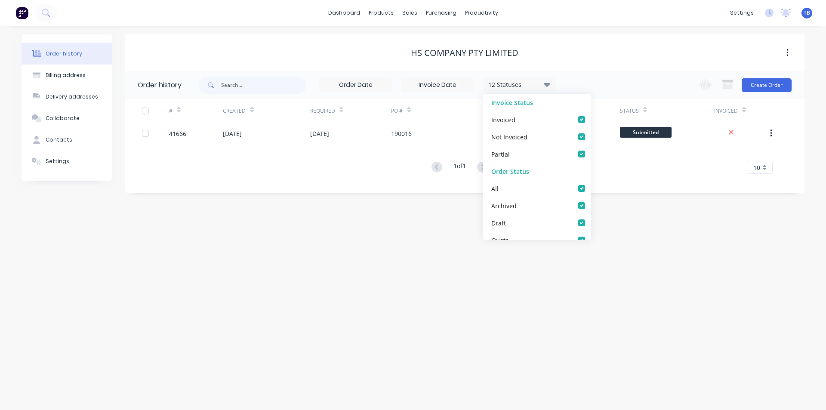
checkbox input "true"
click at [637, 204] on div "Order history Billing address Delivery addresses Collaborate Contacts Settings …" at bounding box center [413, 218] width 826 height 384
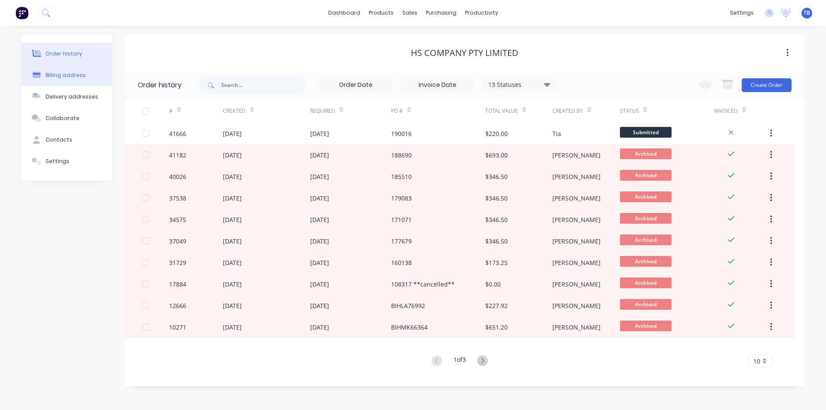
click at [70, 74] on div "Billing address" at bounding box center [66, 75] width 40 height 8
select select "AU"
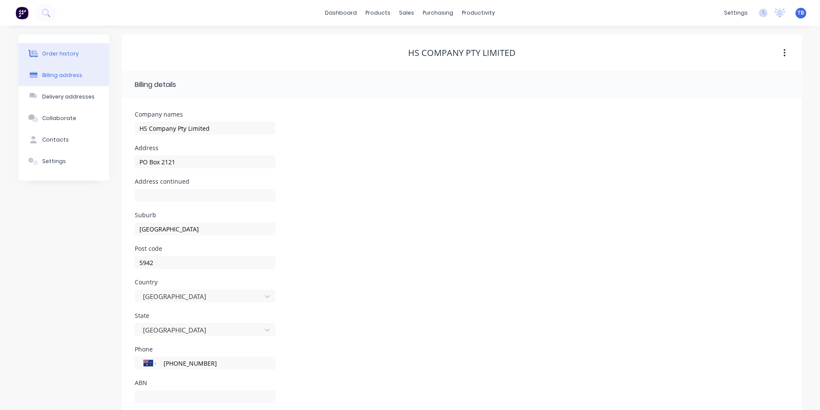
click at [56, 55] on div "Order history" at bounding box center [60, 54] width 37 height 8
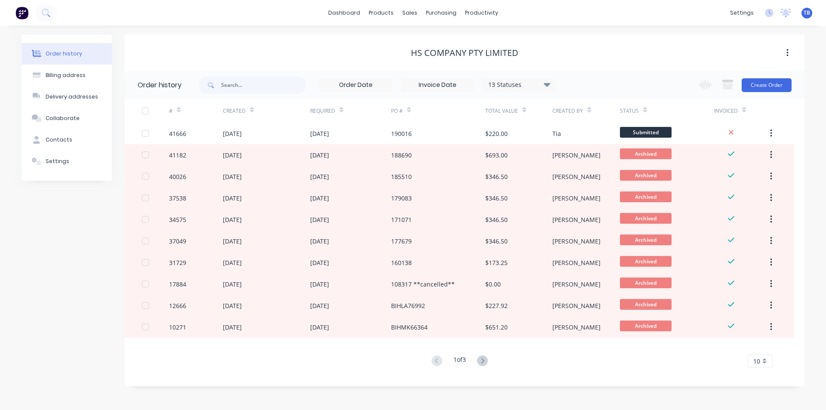
click at [550, 84] on icon at bounding box center [547, 85] width 6 height 4
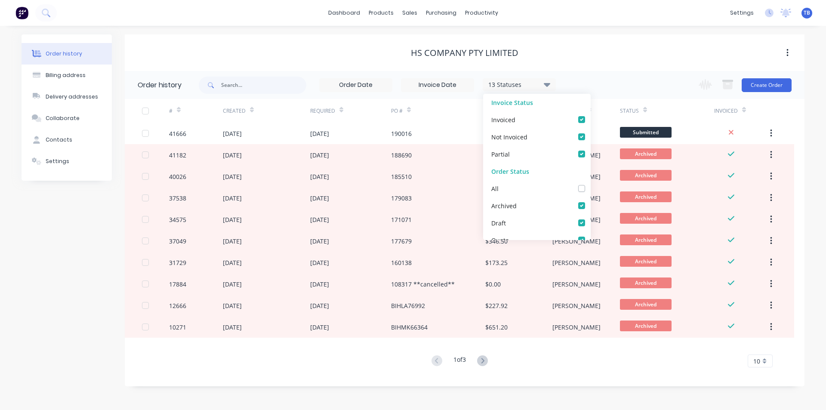
click at [599, 31] on div "Order history Billing address Delivery addresses Collaborate Contacts Settings …" at bounding box center [413, 218] width 826 height 384
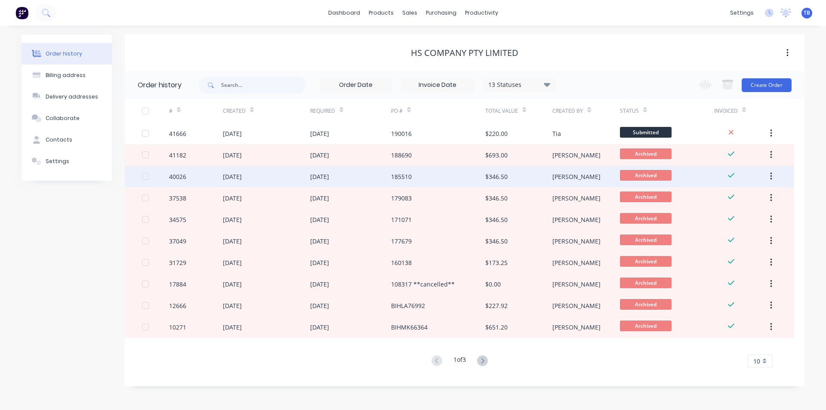
click at [242, 177] on div "[DATE]" at bounding box center [232, 176] width 19 height 9
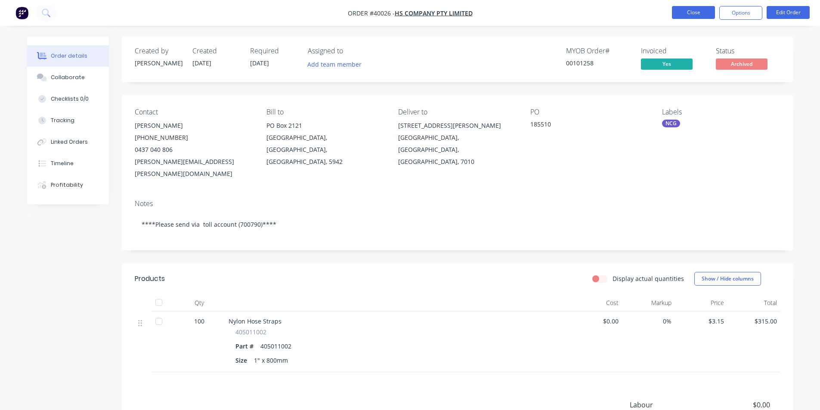
click at [693, 10] on button "Close" at bounding box center [693, 12] width 43 height 13
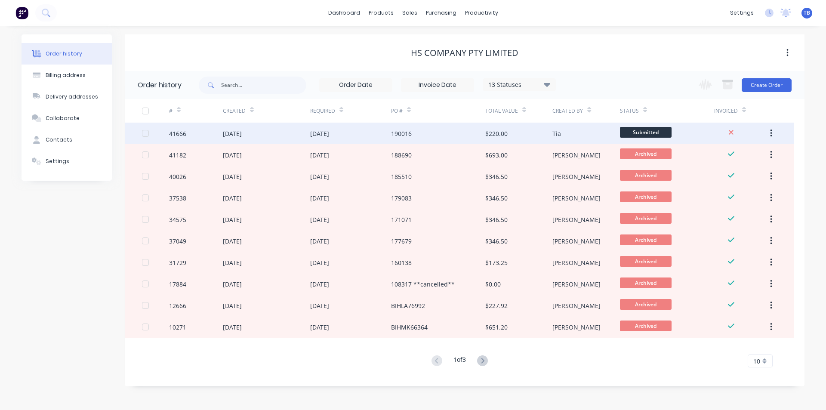
click at [442, 133] on div "190016" at bounding box center [438, 134] width 94 height 22
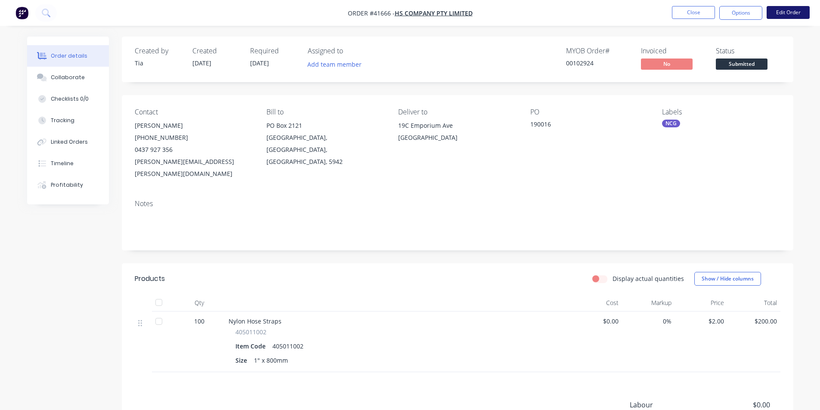
click at [792, 11] on button "Edit Order" at bounding box center [788, 12] width 43 height 13
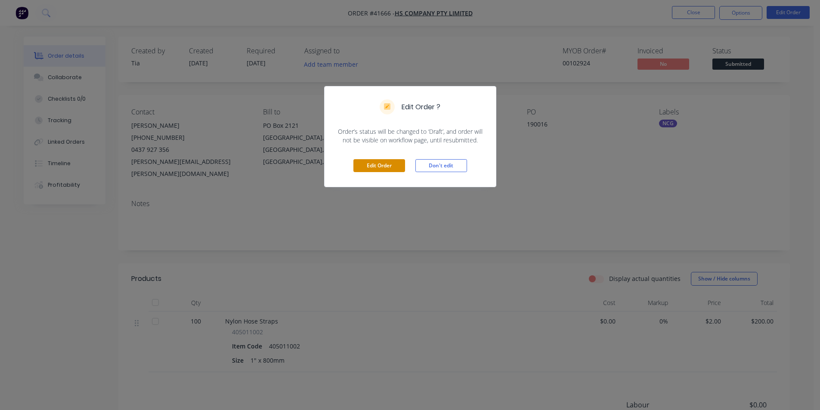
click at [384, 165] on button "Edit Order" at bounding box center [379, 165] width 52 height 13
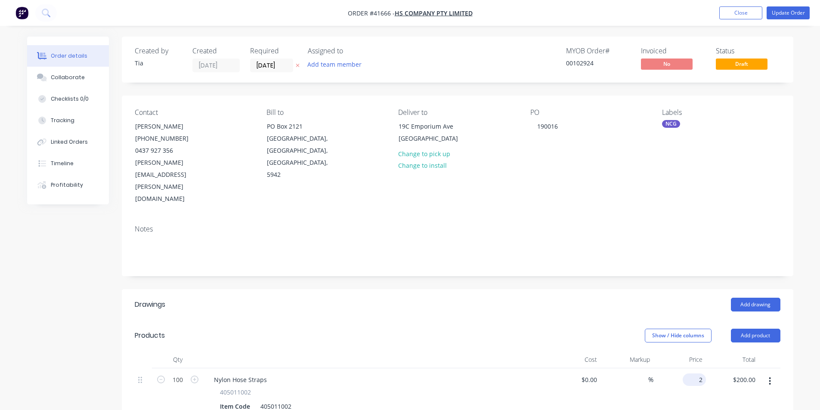
click at [702, 374] on input "2" at bounding box center [696, 380] width 20 height 12
type input "$3.15"
type input "$315.00"
click at [788, 10] on button "Update Order" at bounding box center [788, 12] width 43 height 13
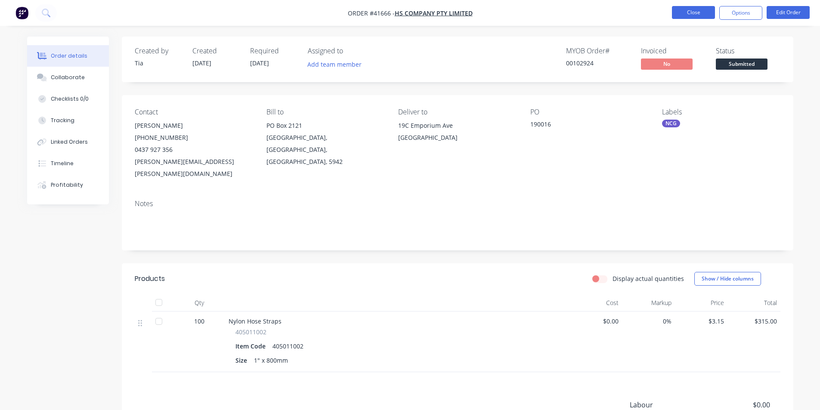
click at [683, 12] on button "Close" at bounding box center [693, 12] width 43 height 13
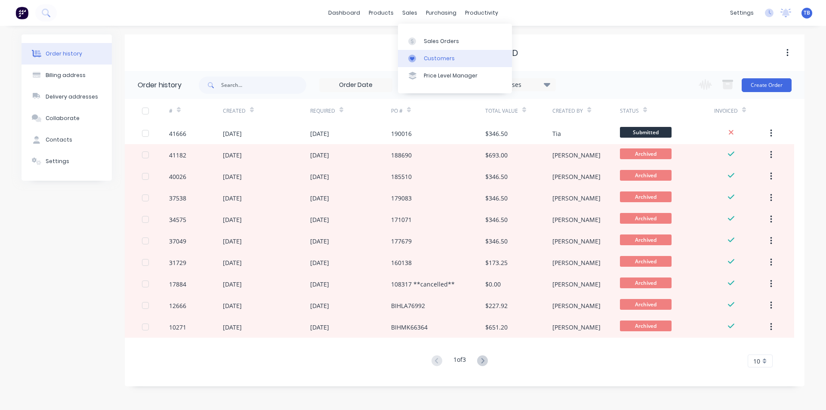
click at [433, 58] on div "Customers" at bounding box center [439, 59] width 31 height 8
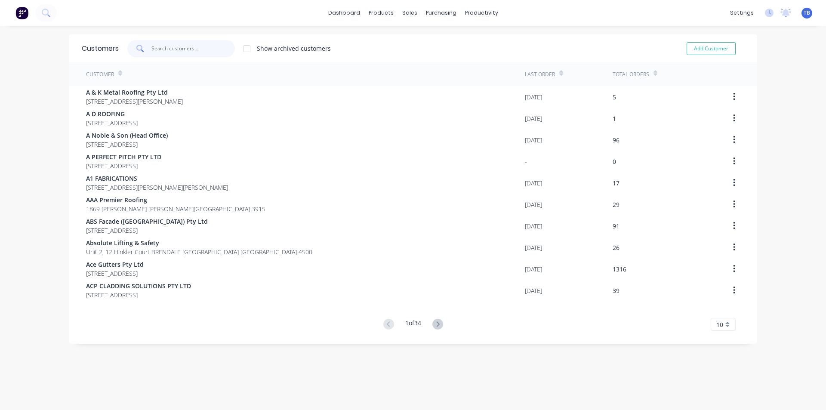
click at [192, 53] on input "text" at bounding box center [193, 48] width 84 height 17
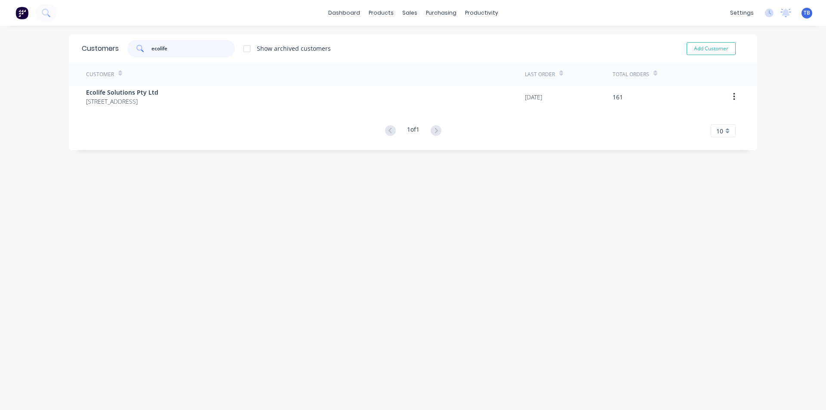
type input "ecolife"
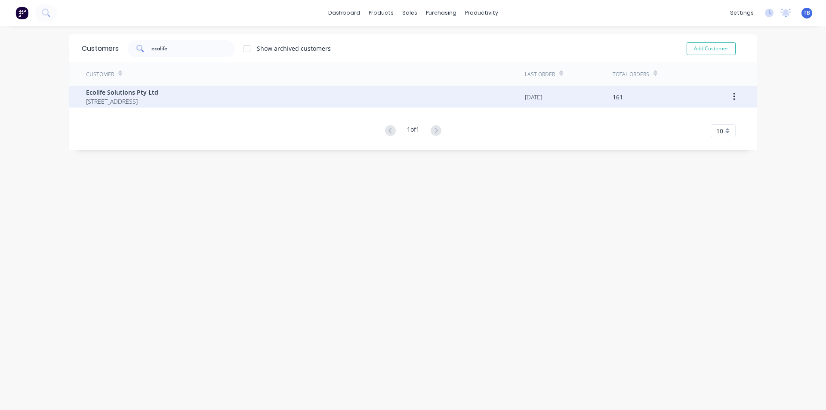
click at [133, 93] on span "Ecolife Solutions Pty Ltd" at bounding box center [122, 92] width 72 height 9
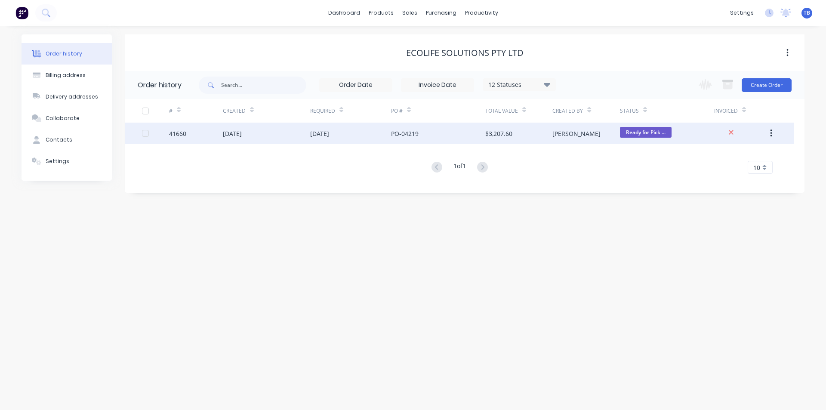
click at [467, 138] on div "PO-04219" at bounding box center [438, 134] width 94 height 22
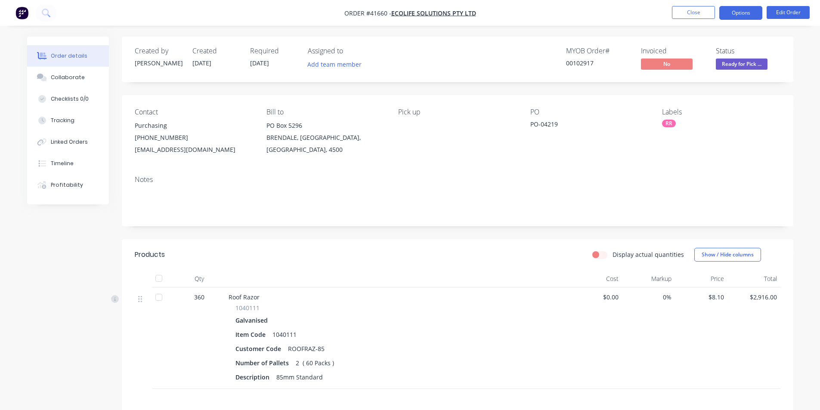
click at [736, 13] on button "Options" at bounding box center [740, 13] width 43 height 14
click at [789, 8] on button "Edit Order" at bounding box center [788, 12] width 43 height 13
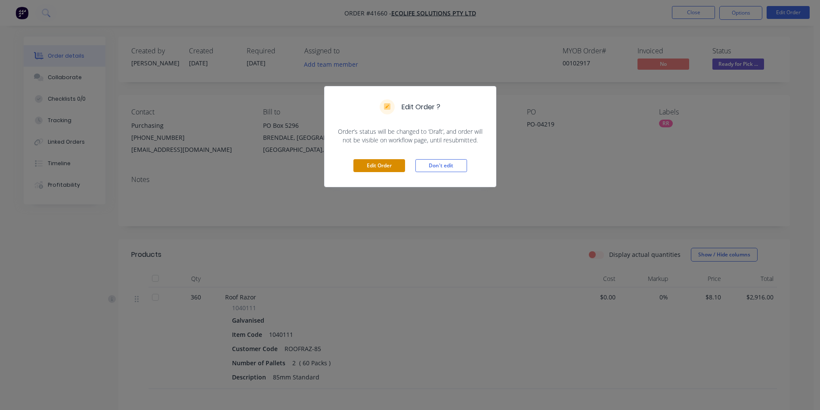
click at [369, 165] on button "Edit Order" at bounding box center [379, 165] width 52 height 13
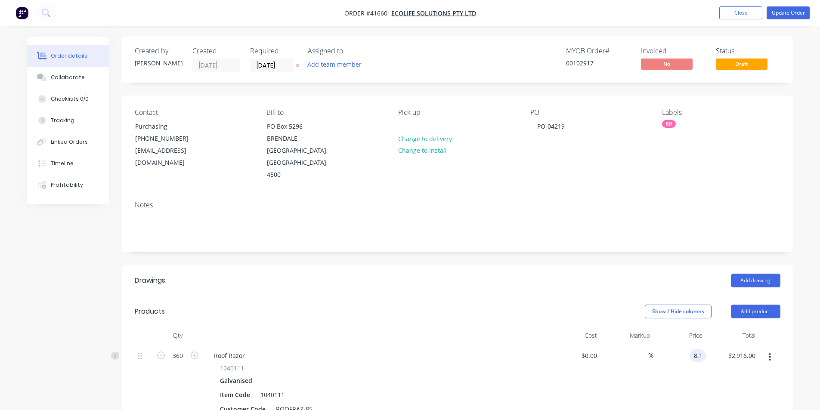
drag, startPoint x: 705, startPoint y: 331, endPoint x: 682, endPoint y: 339, distance: 24.9
click at [682, 344] on div "8.1 8.1" at bounding box center [679, 396] width 53 height 105
type input "1"
type input "$10.15"
type input "$3,654.00"
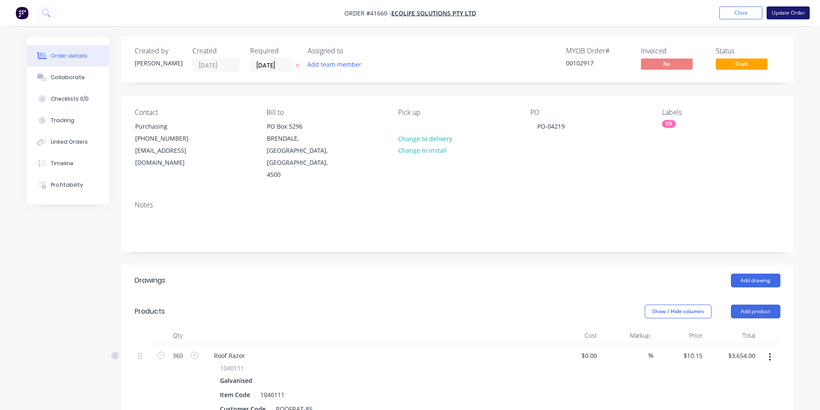
click at [793, 10] on button "Update Order" at bounding box center [788, 12] width 43 height 13
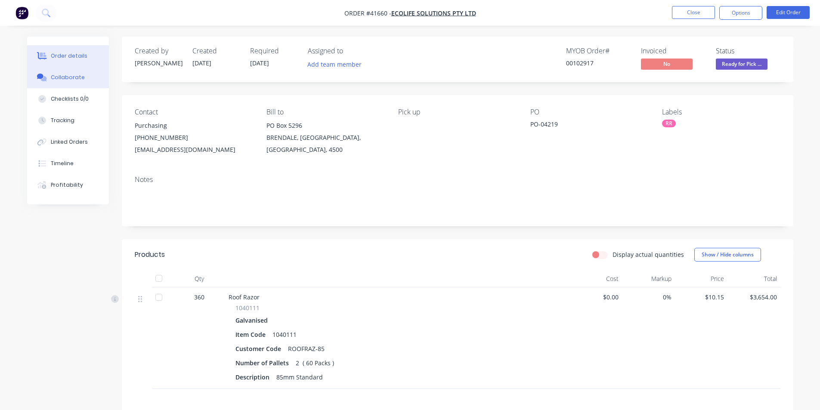
click at [68, 76] on div "Collaborate" at bounding box center [68, 78] width 34 height 8
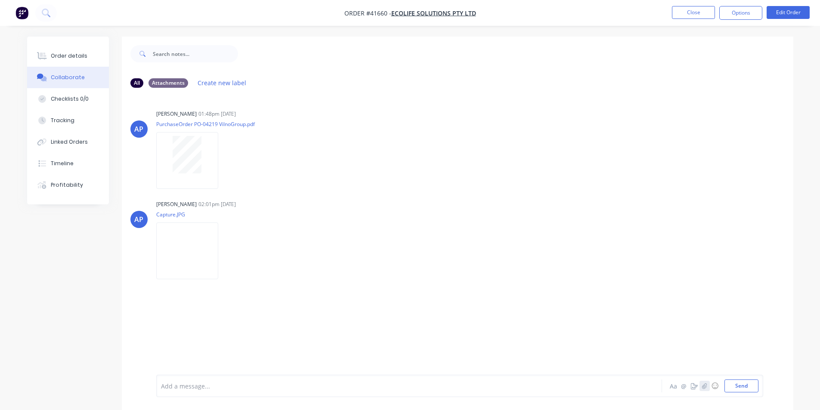
click at [702, 386] on icon "button" at bounding box center [704, 386] width 5 height 6
click at [740, 389] on button "Send" at bounding box center [741, 386] width 34 height 13
click at [56, 49] on button "Order details" at bounding box center [68, 56] width 82 height 22
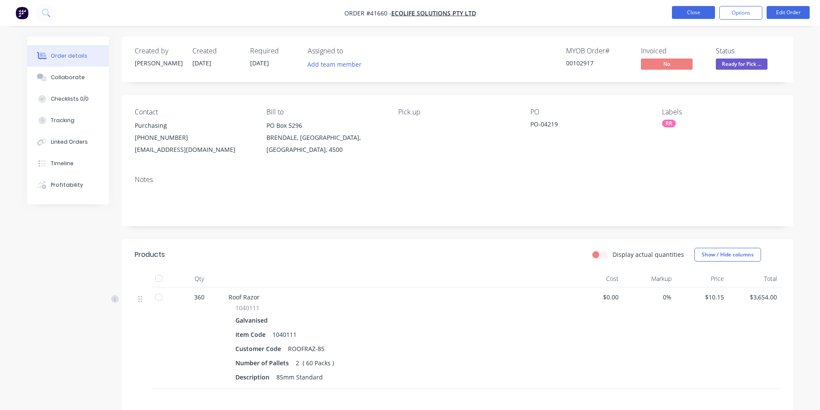
click at [686, 12] on button "Close" at bounding box center [693, 12] width 43 height 13
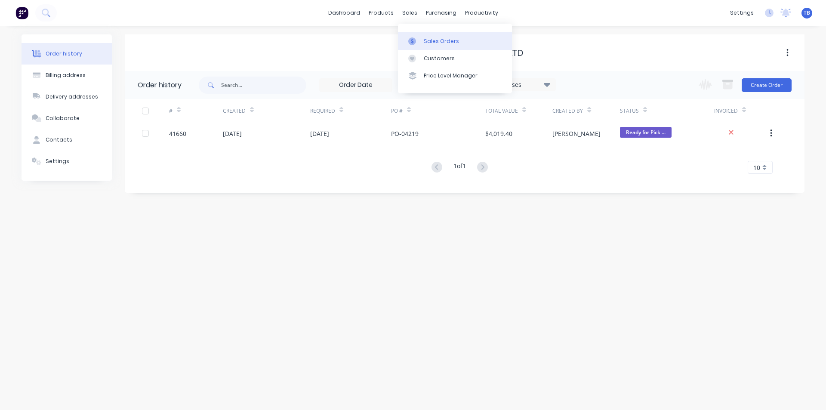
click at [435, 36] on link "Sales Orders" at bounding box center [455, 40] width 114 height 17
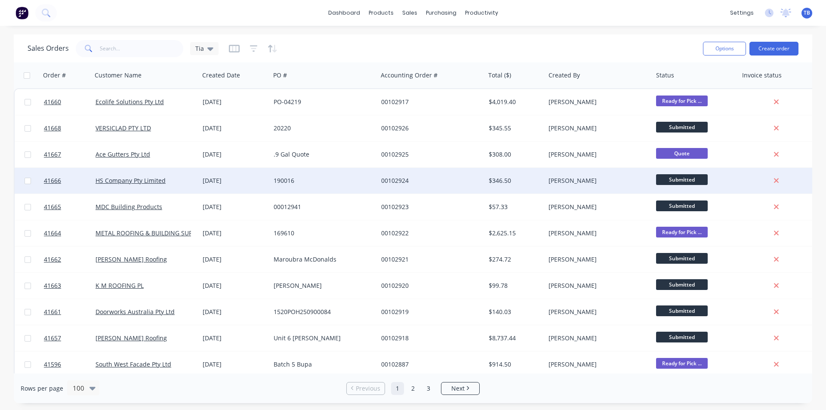
click at [533, 177] on div "$346.50" at bounding box center [514, 180] width 51 height 9
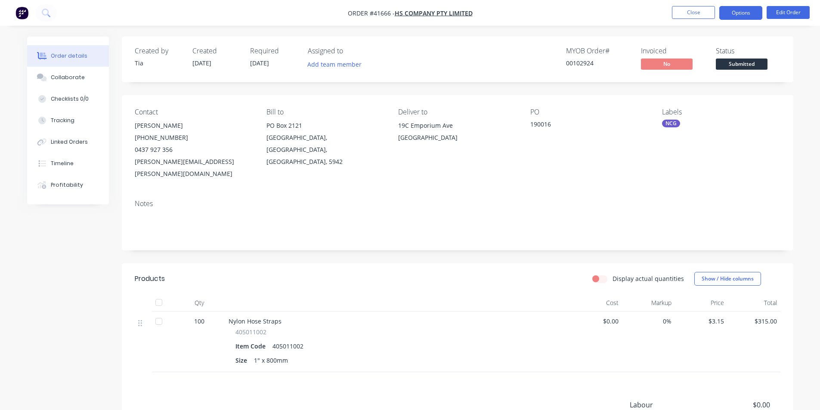
click at [737, 10] on button "Options" at bounding box center [740, 13] width 43 height 14
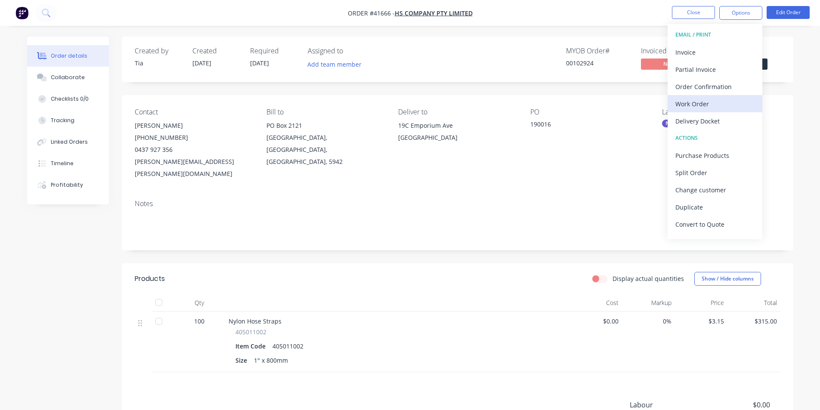
click at [702, 105] on div "Work Order" at bounding box center [714, 104] width 79 height 12
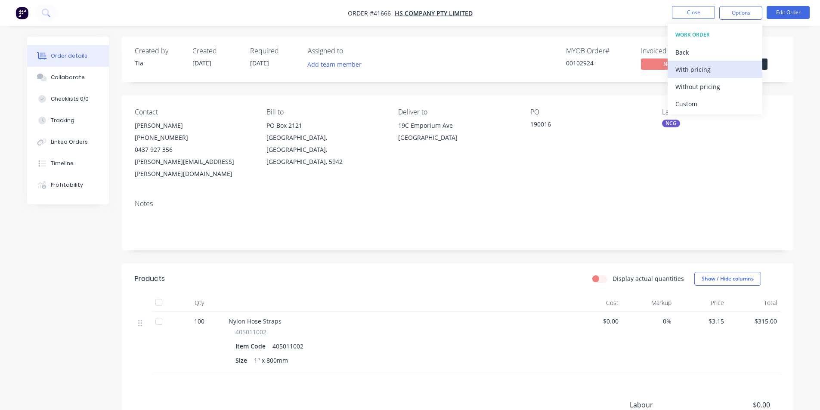
click at [701, 70] on div "With pricing" at bounding box center [714, 69] width 79 height 12
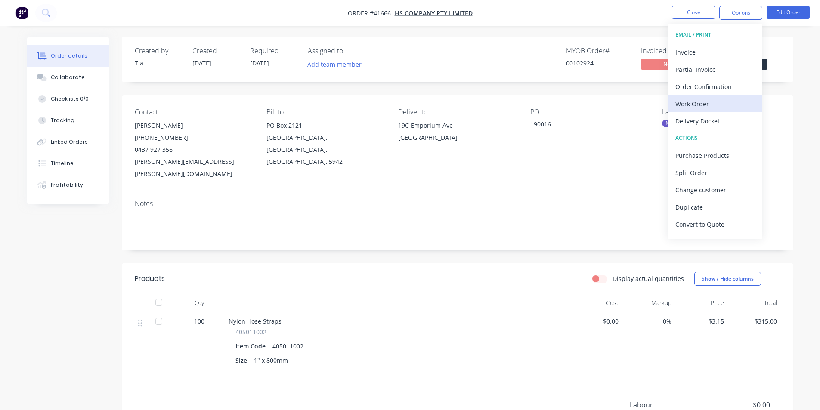
click at [696, 98] on div "Work Order" at bounding box center [714, 104] width 79 height 12
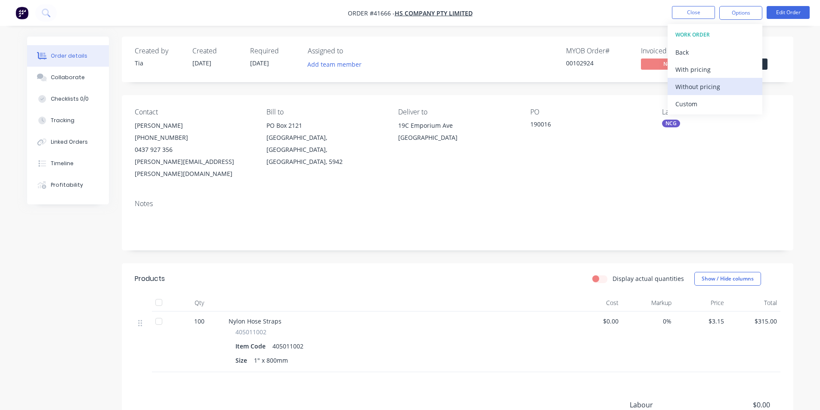
click at [705, 87] on div "Without pricing" at bounding box center [714, 86] width 79 height 12
click at [577, 18] on nav "Order #41666 - HS Company Pty Limited Close Options EMAIL / PRINT Invoice Parti…" at bounding box center [410, 13] width 820 height 26
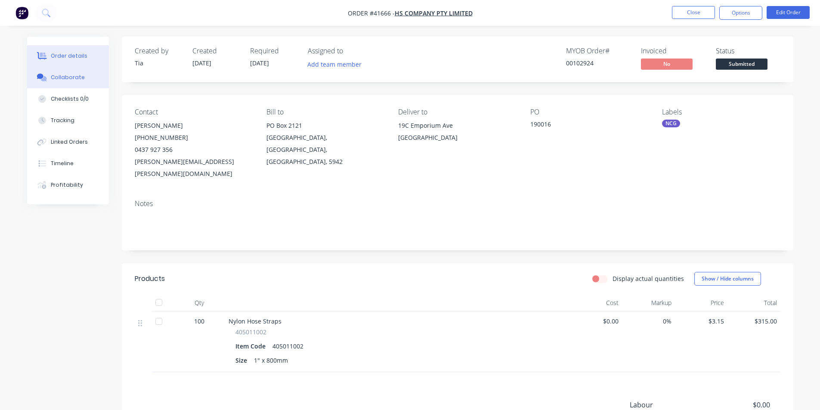
click at [64, 79] on div "Collaborate" at bounding box center [68, 78] width 34 height 8
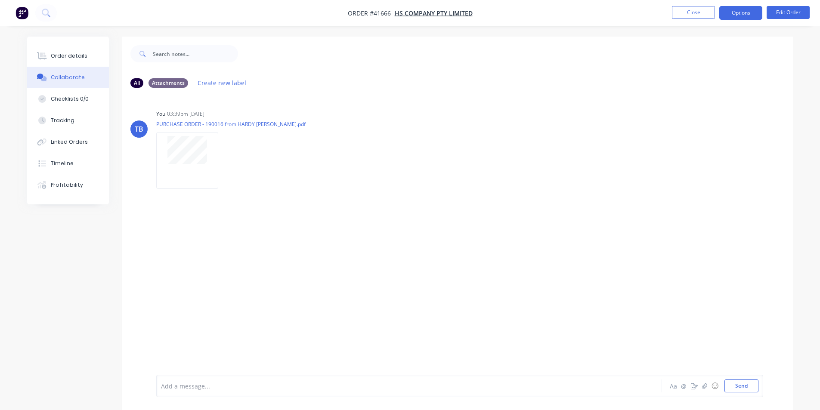
click at [736, 10] on button "Options" at bounding box center [740, 13] width 43 height 14
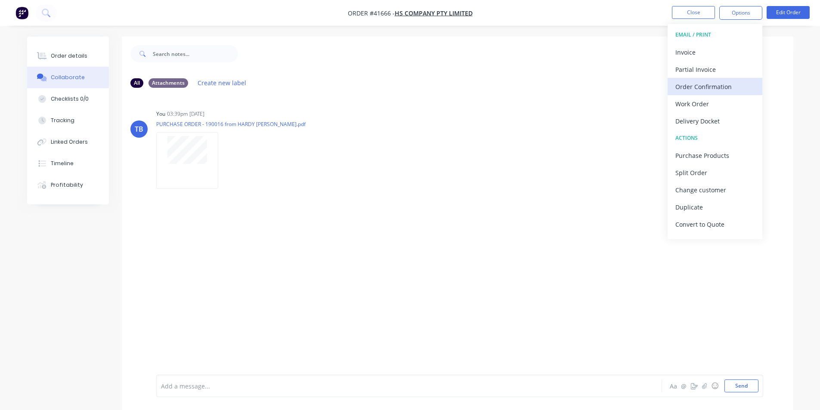
click at [717, 84] on div "Order Confirmation" at bounding box center [714, 86] width 79 height 12
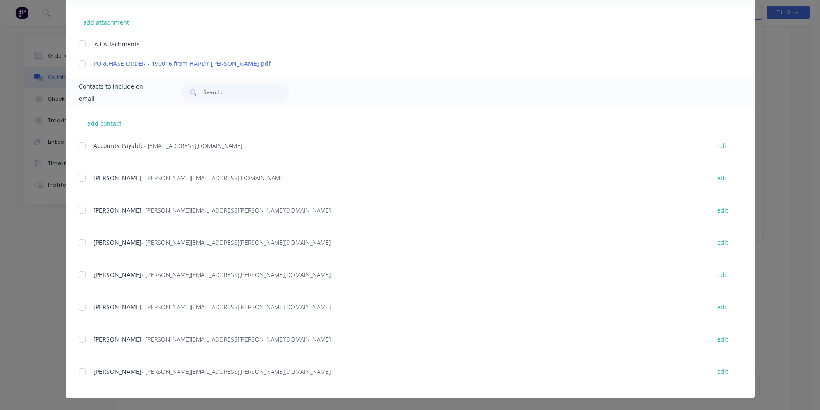
scroll to position [13, 0]
click at [80, 374] on div at bounding box center [82, 371] width 17 height 17
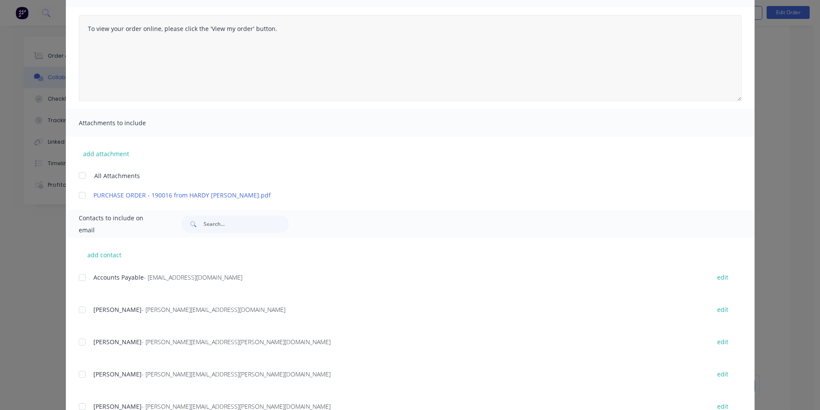
scroll to position [0, 0]
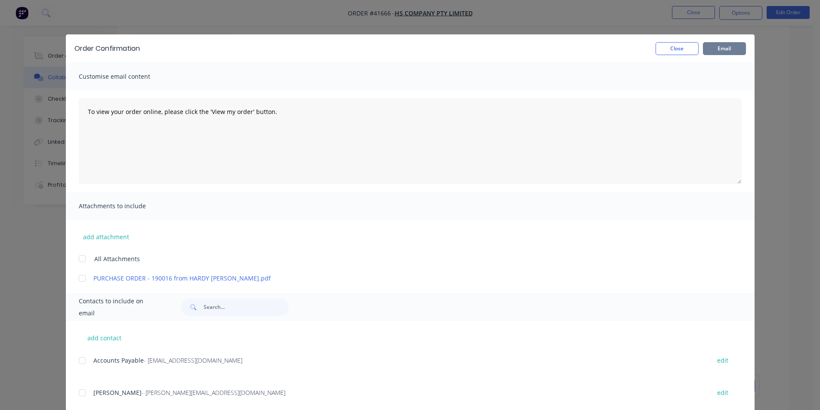
click at [725, 48] on button "Email" at bounding box center [724, 48] width 43 height 13
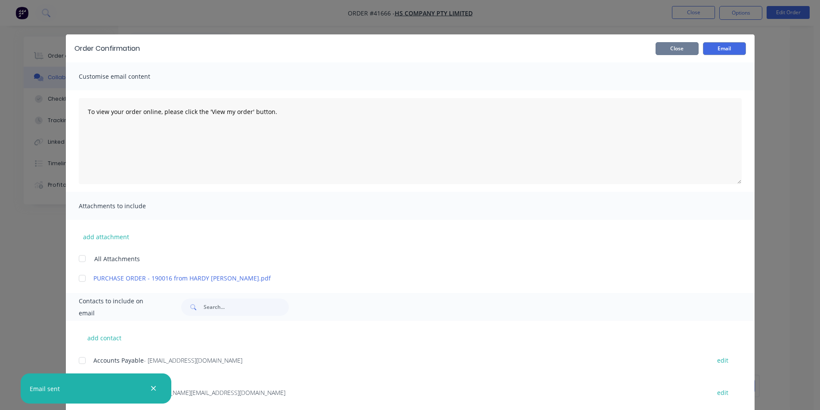
click at [670, 48] on button "Close" at bounding box center [676, 48] width 43 height 13
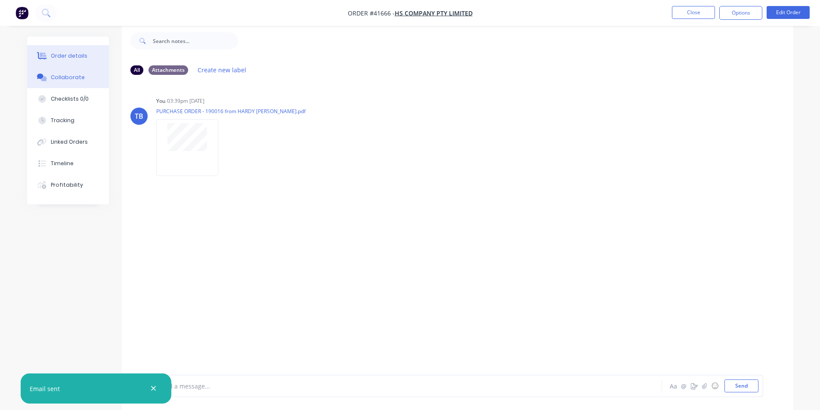
click at [63, 49] on button "Order details" at bounding box center [68, 56] width 82 height 22
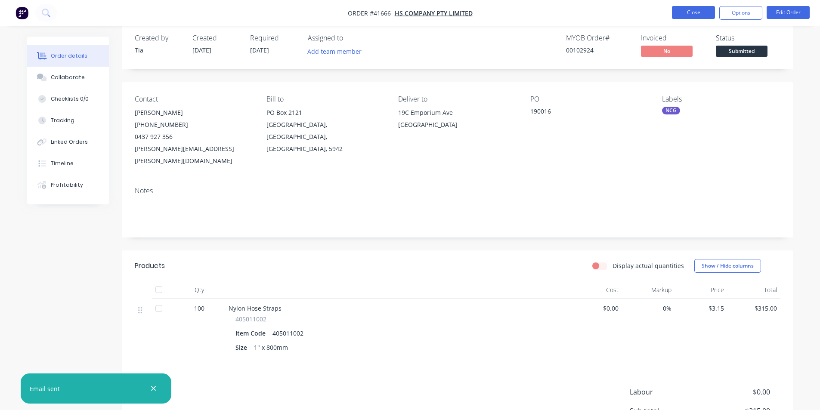
click at [688, 12] on button "Close" at bounding box center [693, 12] width 43 height 13
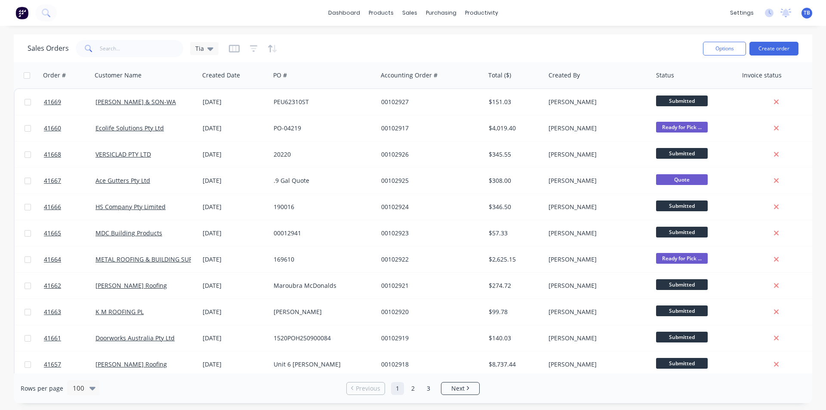
click at [523, 41] on div "Sales Orders Tia" at bounding box center [362, 48] width 669 height 21
